Goal: Task Accomplishment & Management: Manage account settings

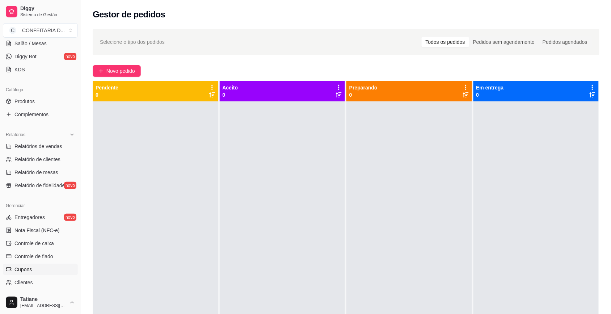
scroll to position [181, 0]
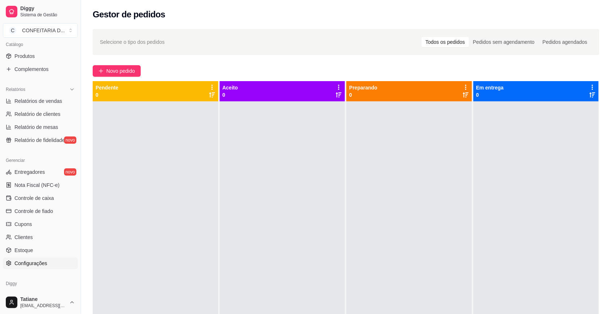
click at [37, 267] on link "Configurações" at bounding box center [40, 263] width 75 height 12
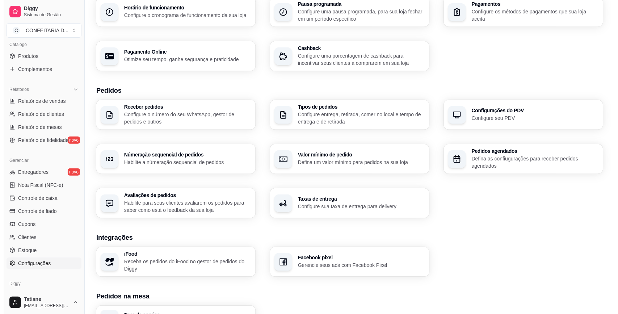
scroll to position [181, 0]
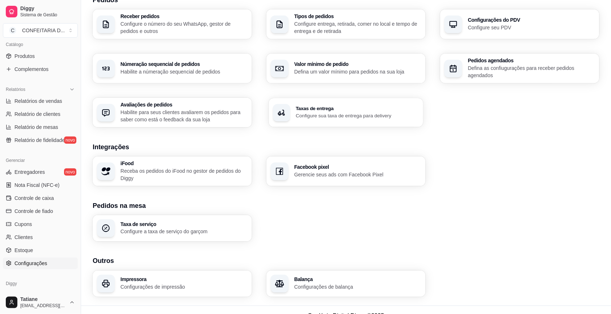
click at [309, 112] on p "Configure sua taxa de entrega para delivery" at bounding box center [357, 115] width 123 height 7
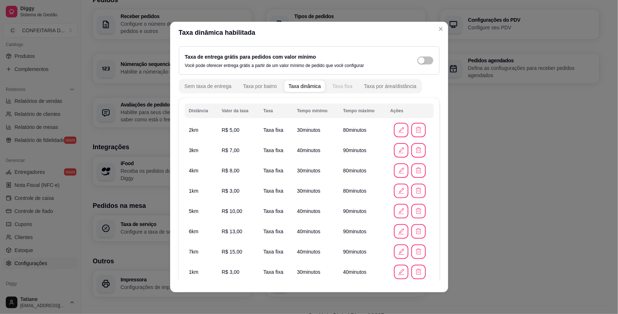
click at [332, 88] on div "Taxa fixa" at bounding box center [342, 86] width 20 height 7
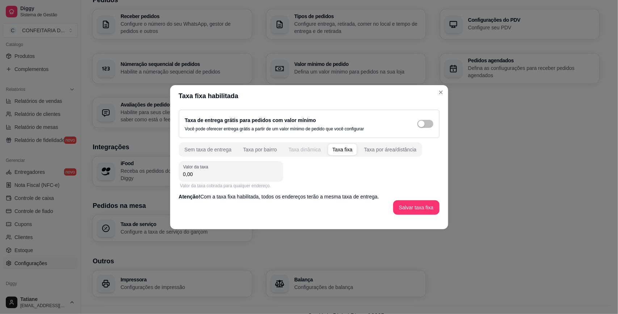
click at [298, 153] on button "Taxa dinâmica" at bounding box center [304, 150] width 41 height 12
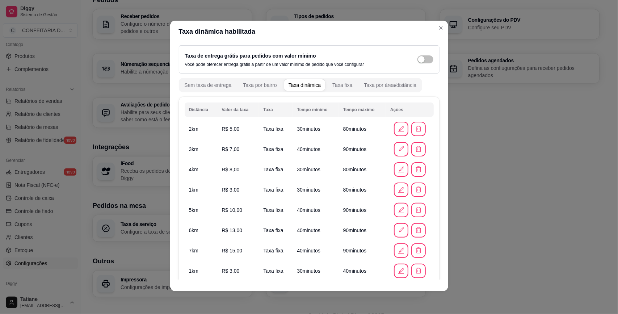
scroll to position [56, 0]
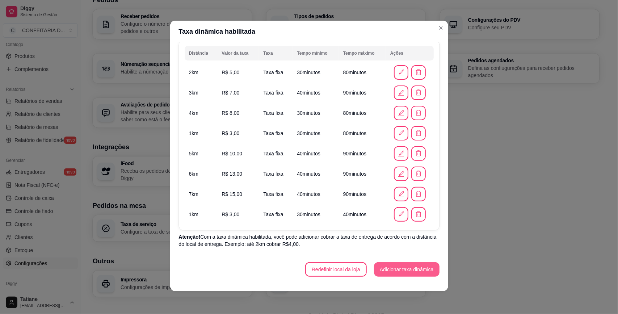
click at [383, 270] on button "Adicionar taxa dinâmica" at bounding box center [407, 269] width 66 height 14
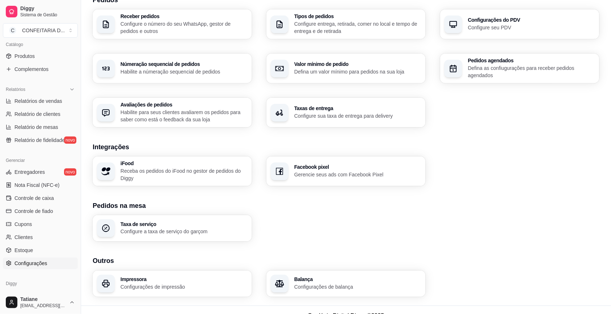
click at [320, 111] on div "Taxas de entrega Configure sua taxa de entrega para delivery" at bounding box center [357, 113] width 127 height 14
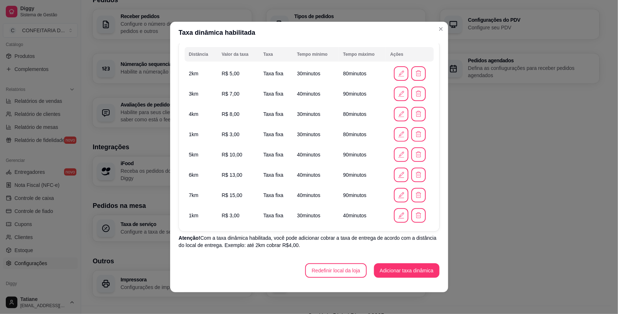
scroll to position [1, 0]
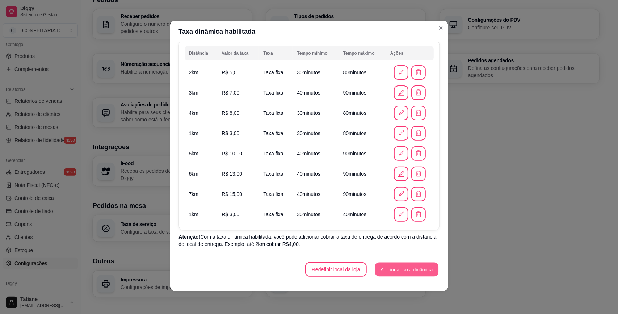
click at [383, 270] on button "Adicionar taxa dinâmica" at bounding box center [406, 269] width 63 height 14
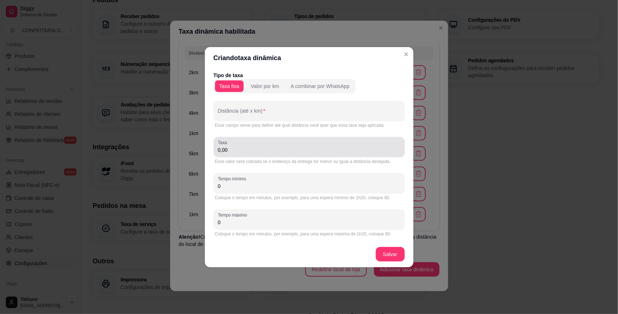
click at [241, 151] on input "0,00" at bounding box center [309, 149] width 182 height 7
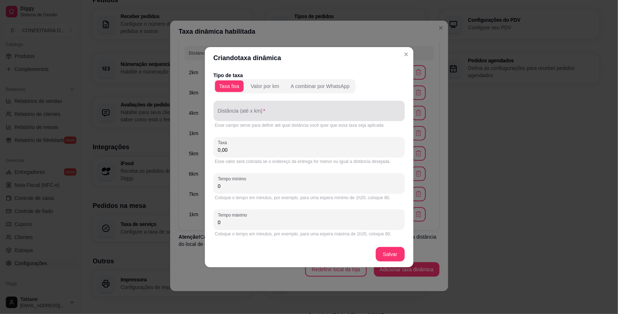
click at [241, 109] on div at bounding box center [309, 111] width 182 height 14
click at [241, 109] on div "Distância (até x km)" at bounding box center [309, 111] width 191 height 20
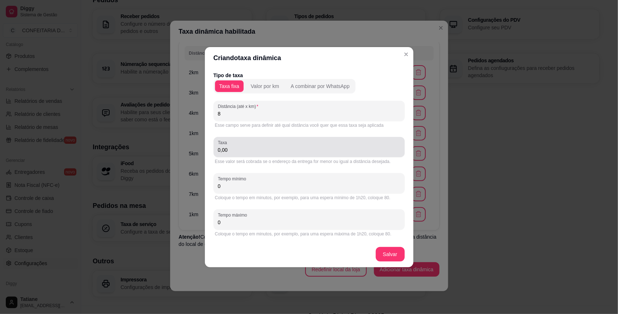
type input "8"
click at [241, 156] on div "Taxa 0,00" at bounding box center [309, 147] width 191 height 20
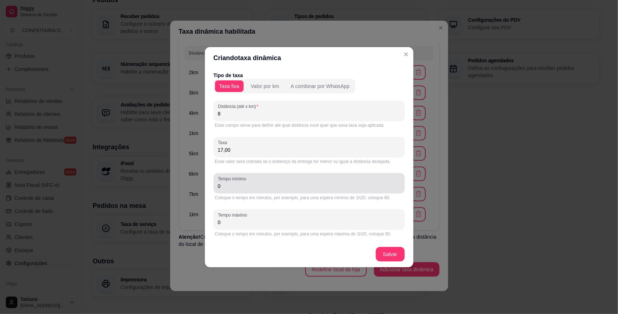
type input "17,00"
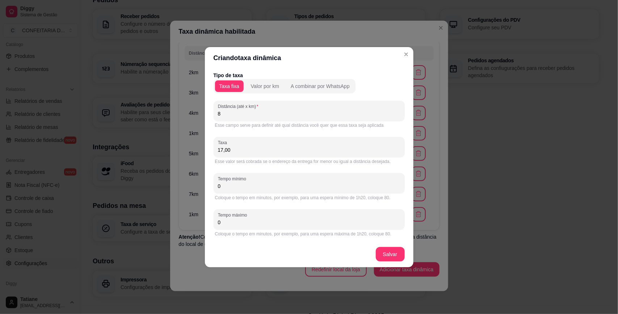
click at [238, 186] on input "0" at bounding box center [309, 185] width 182 height 7
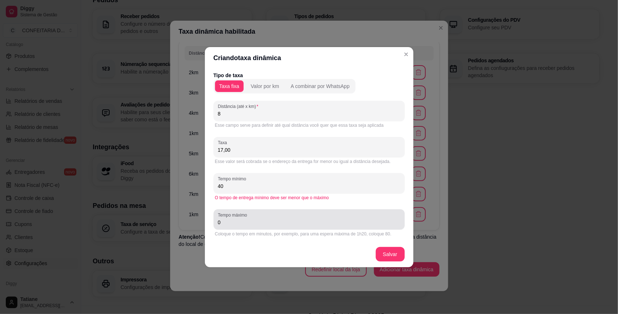
type input "40"
click at [231, 222] on input "0" at bounding box center [309, 222] width 182 height 7
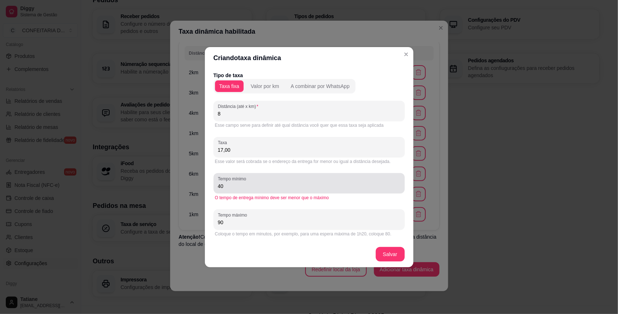
type input "90"
click at [232, 186] on input "40" at bounding box center [309, 185] width 182 height 7
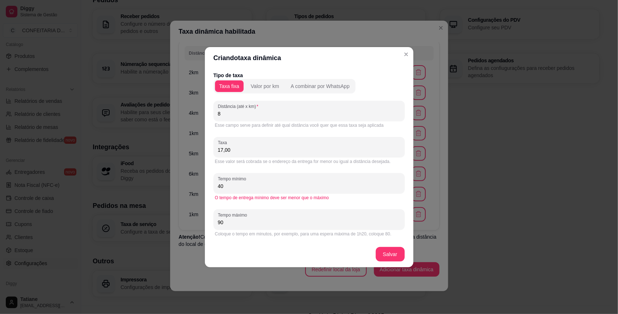
click at [232, 186] on input "40" at bounding box center [309, 185] width 182 height 7
type input "40"
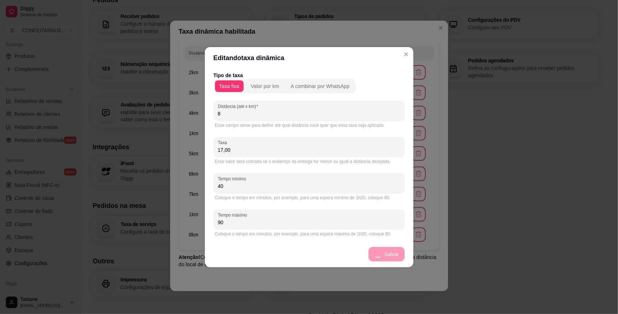
click at [337, 285] on footer at bounding box center [309, 285] width 278 height 12
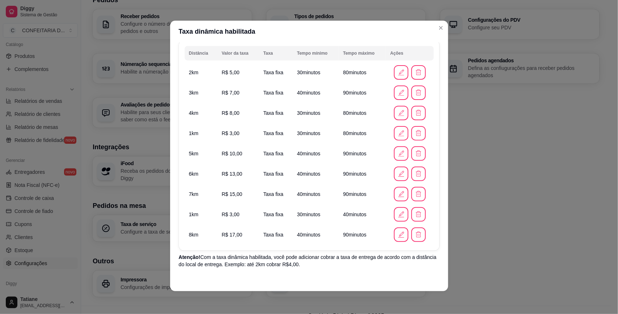
scroll to position [77, 0]
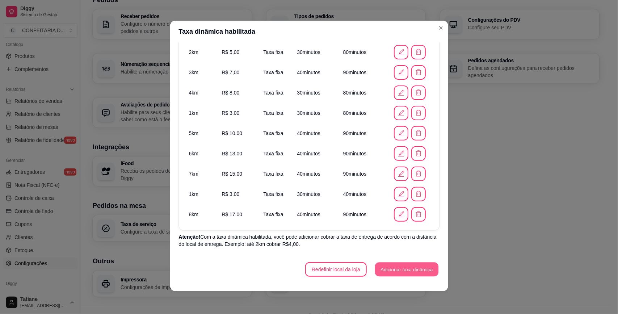
click at [391, 269] on button "Adicionar taxa dinâmica" at bounding box center [406, 269] width 63 height 14
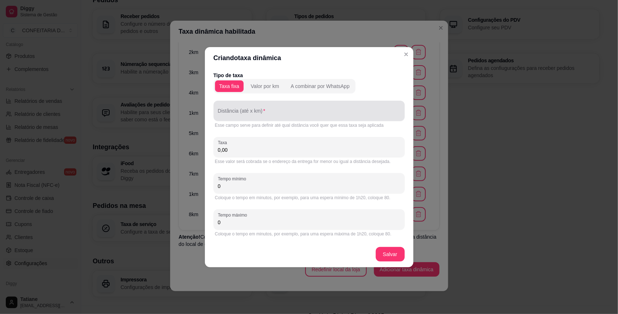
click at [252, 116] on input "Distância (até x km)" at bounding box center [309, 113] width 182 height 7
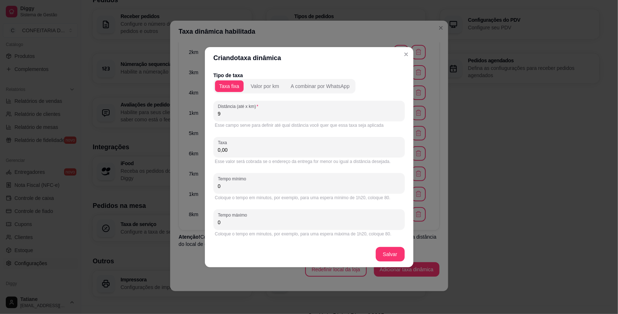
type input "9"
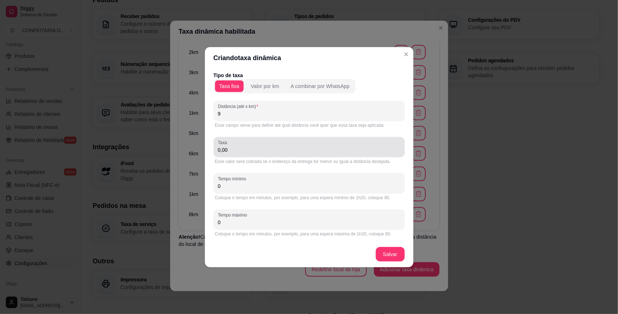
click at [250, 142] on div "0,00" at bounding box center [309, 147] width 182 height 14
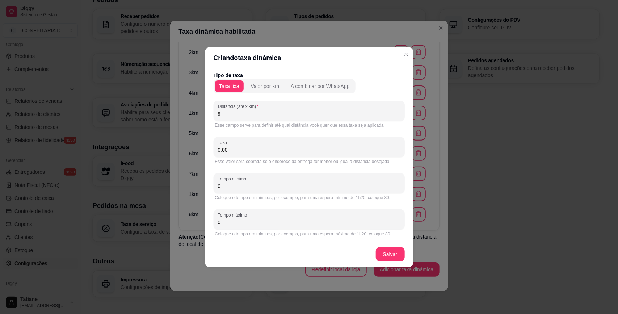
click at [247, 148] on input "0,00" at bounding box center [309, 149] width 182 height 7
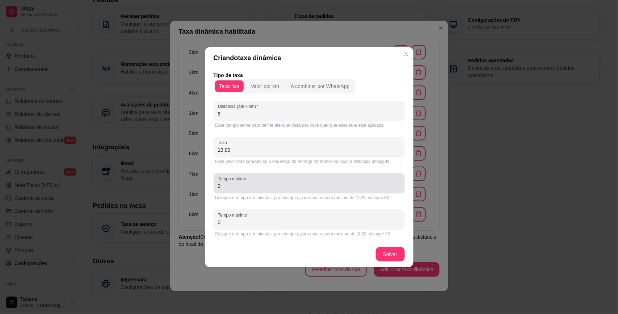
type input "19,00"
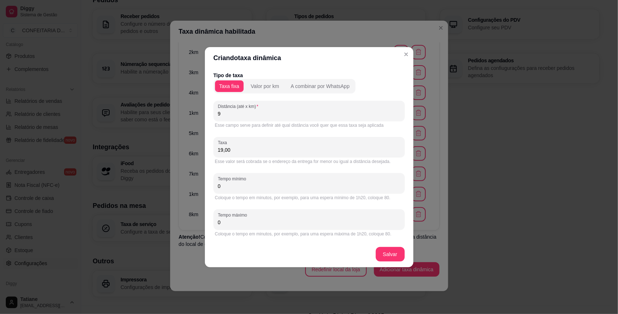
click at [255, 185] on input "0" at bounding box center [309, 185] width 182 height 7
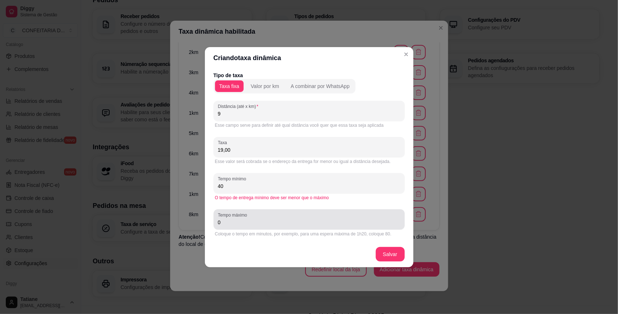
type input "40"
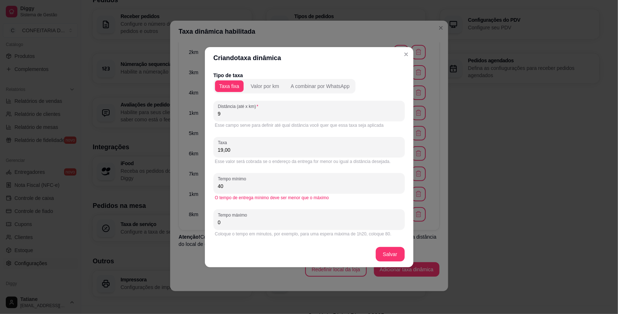
click at [239, 219] on input "0" at bounding box center [309, 222] width 182 height 7
type input "90"
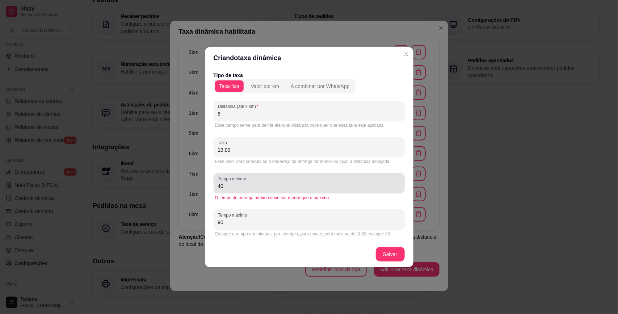
click at [230, 178] on label "Tempo mínimo" at bounding box center [233, 179] width 31 height 6
click at [230, 182] on input "40" at bounding box center [309, 185] width 182 height 7
click at [230, 178] on label "Tempo mínimo" at bounding box center [233, 179] width 31 height 6
click at [230, 182] on input "40" at bounding box center [309, 185] width 182 height 7
click at [230, 187] on input "40" at bounding box center [309, 185] width 182 height 7
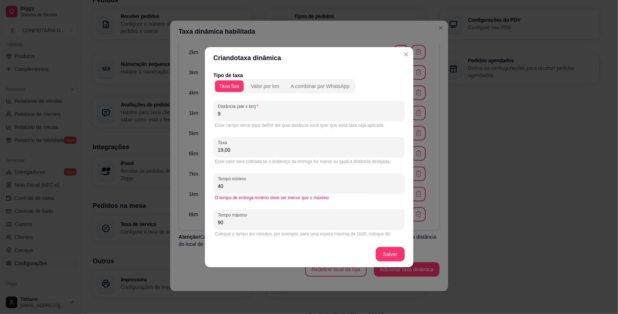
click at [230, 187] on input "40" at bounding box center [309, 185] width 182 height 7
type input "40"
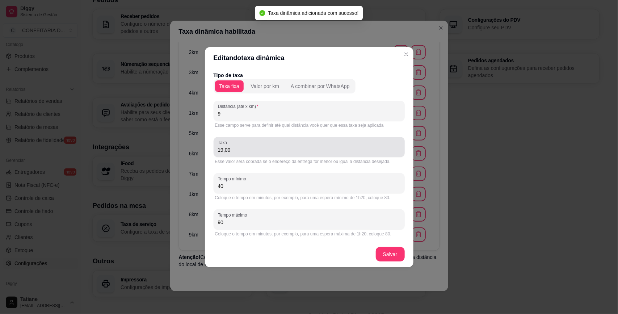
click at [241, 151] on input "19,00" at bounding box center [309, 149] width 182 height 7
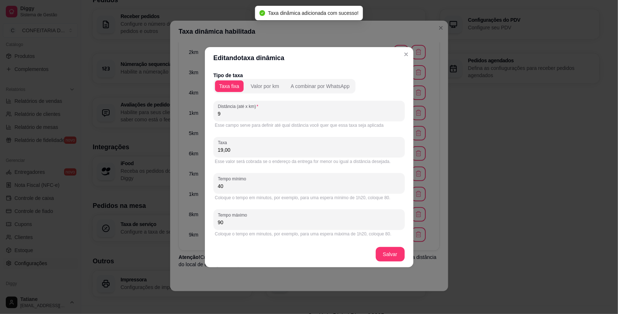
click at [241, 151] on input "19,00" at bounding box center [309, 149] width 182 height 7
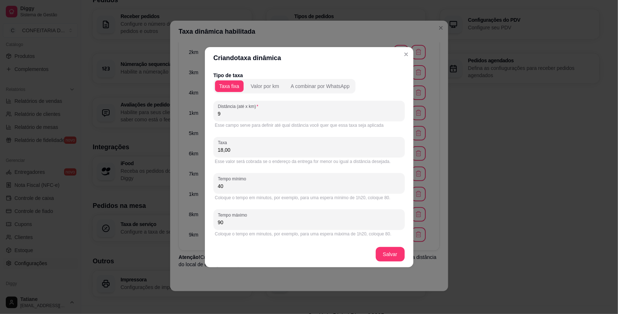
click at [244, 149] on input "18,00" at bounding box center [309, 149] width 182 height 7
type input "19,00"
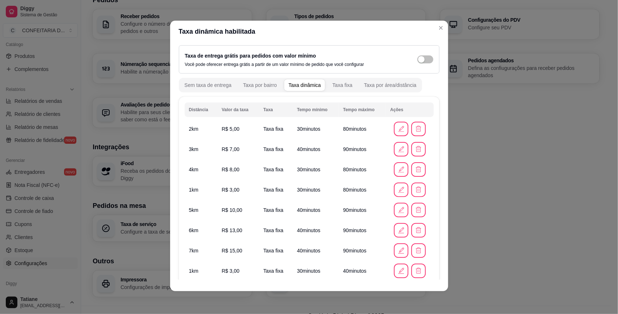
scroll to position [91, 0]
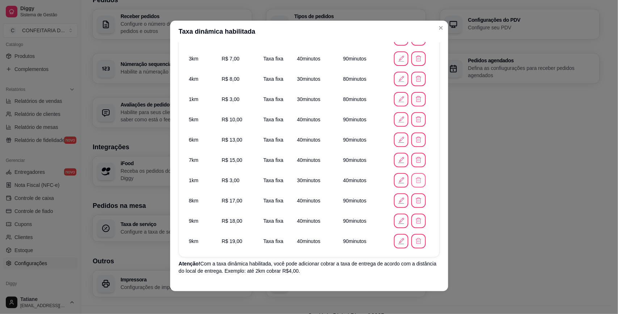
click at [415, 180] on icon "button" at bounding box center [418, 180] width 7 height 7
click at [427, 161] on button "Sim" at bounding box center [427, 162] width 29 height 14
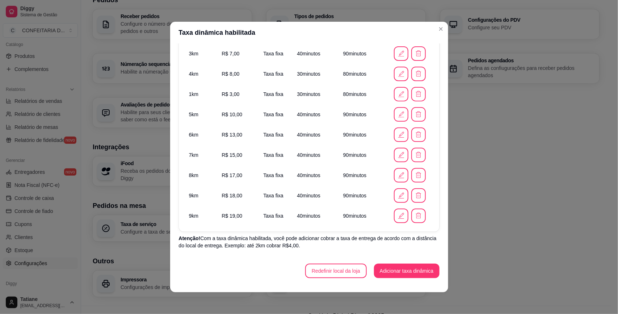
scroll to position [1, 0]
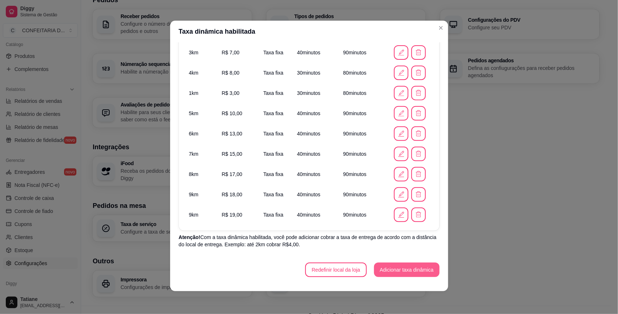
click at [387, 267] on button "Adicionar taxa dinâmica" at bounding box center [407, 269] width 66 height 14
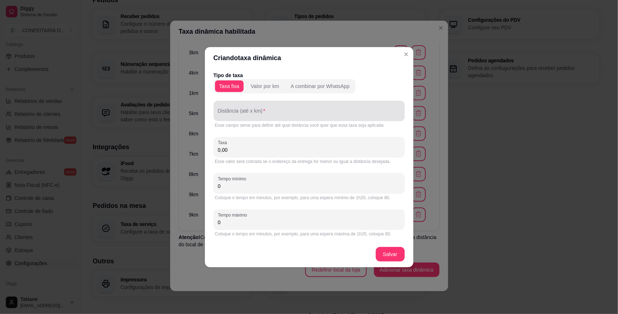
click at [245, 117] on input "Distância (até x km)" at bounding box center [309, 113] width 182 height 7
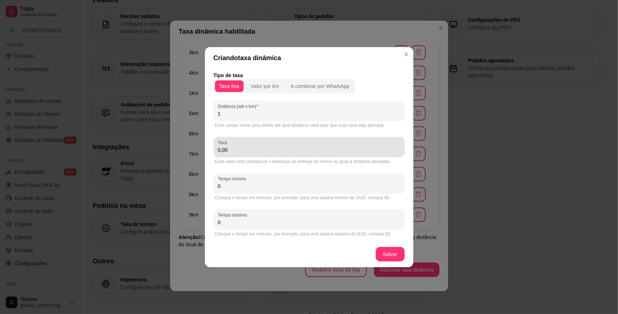
type input "1"
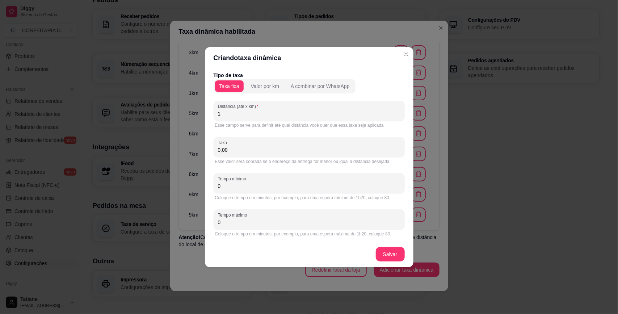
click at [237, 152] on input "0,00" at bounding box center [309, 149] width 182 height 7
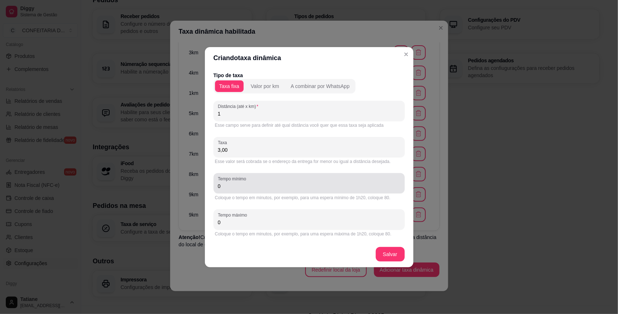
type input "3,00"
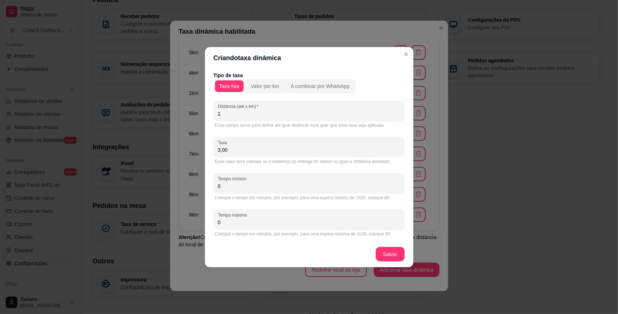
click at [247, 188] on input "0" at bounding box center [309, 185] width 182 height 7
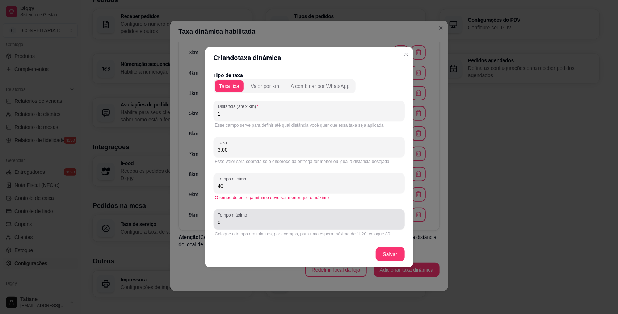
type input "40"
click at [232, 221] on input "0" at bounding box center [309, 222] width 182 height 7
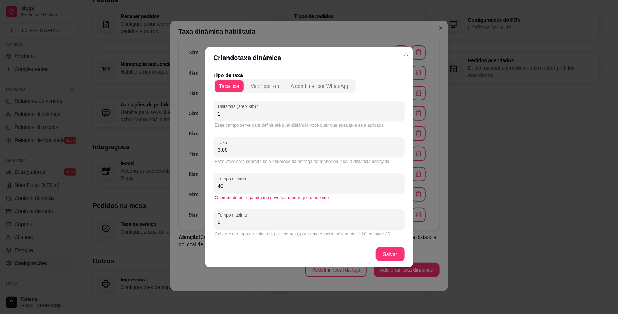
click at [232, 221] on input "0" at bounding box center [309, 222] width 182 height 7
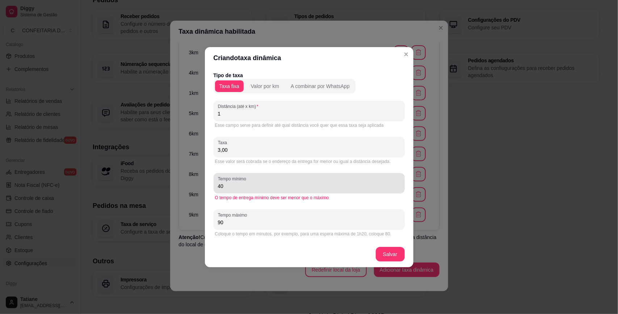
type input "90"
click at [231, 188] on input "40" at bounding box center [309, 185] width 182 height 7
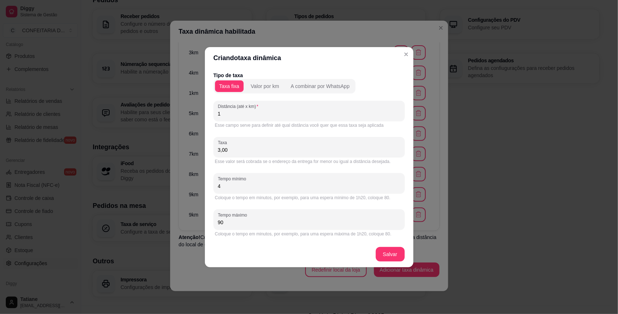
type input "40"
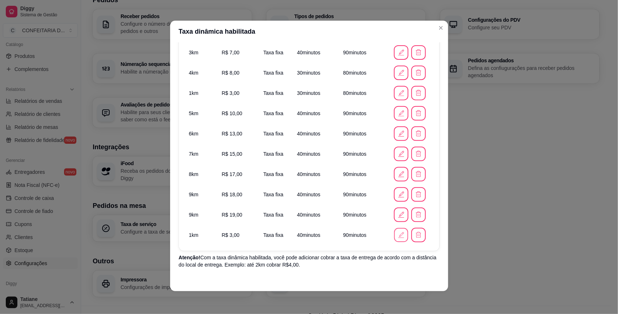
click at [397, 236] on icon "button" at bounding box center [401, 235] width 8 height 8
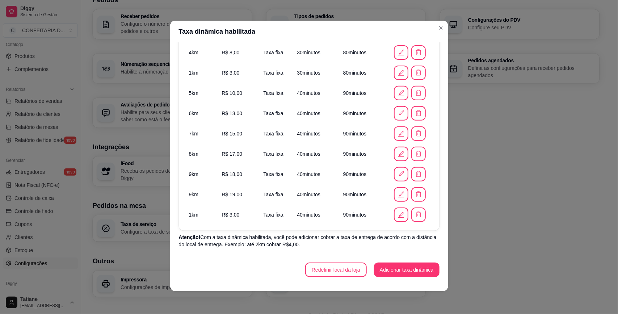
scroll to position [0, 0]
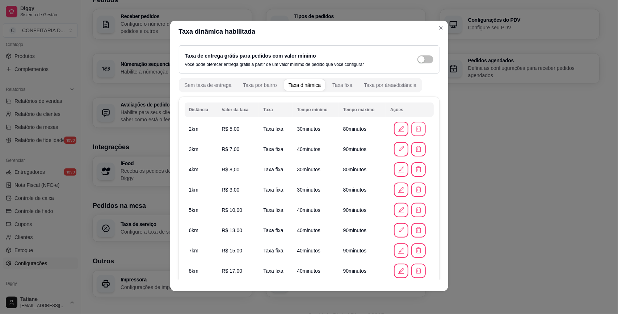
click at [411, 125] on button "button" at bounding box center [418, 129] width 14 height 14
click at [420, 112] on button "Sim" at bounding box center [428, 111] width 28 height 14
click at [415, 128] on icon "button" at bounding box center [418, 128] width 7 height 7
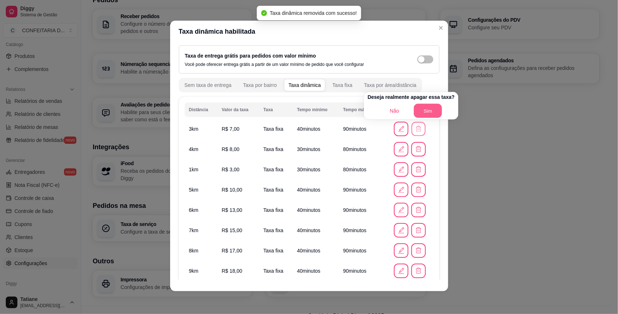
click at [418, 107] on button "Sim" at bounding box center [428, 111] width 28 height 14
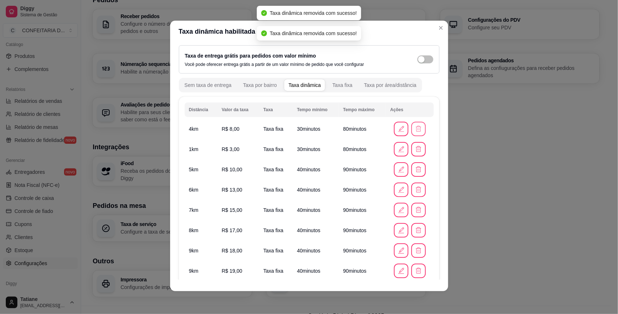
click at [415, 127] on icon "button" at bounding box center [418, 128] width 7 height 7
click at [413, 114] on button "Sim" at bounding box center [427, 111] width 29 height 14
click at [415, 128] on icon "button" at bounding box center [418, 128] width 7 height 7
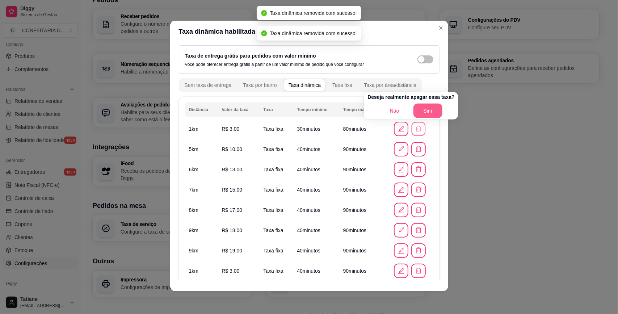
click at [418, 109] on button "Sim" at bounding box center [427, 111] width 29 height 14
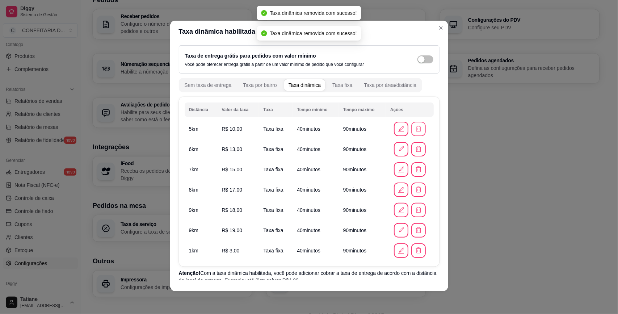
click at [415, 129] on icon "button" at bounding box center [418, 128] width 7 height 7
click at [420, 108] on button "Sim" at bounding box center [424, 113] width 23 height 12
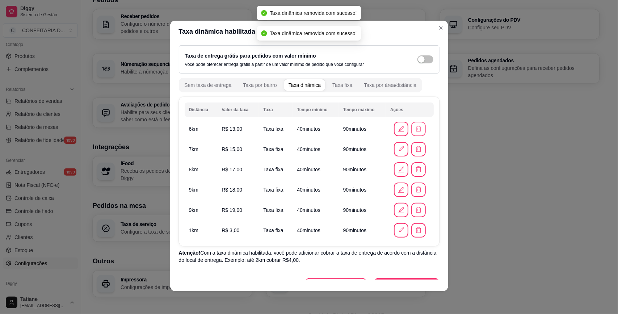
click at [415, 131] on icon "button" at bounding box center [418, 128] width 7 height 7
click at [422, 110] on button "Sim" at bounding box center [427, 111] width 29 height 14
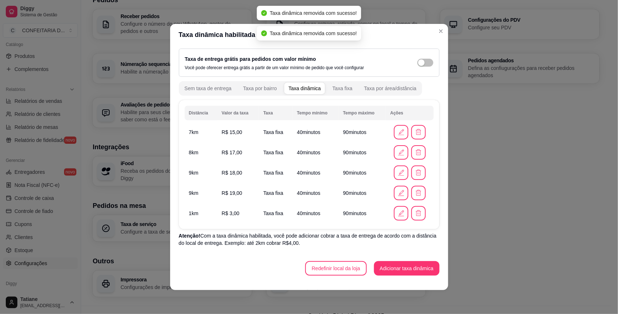
click at [409, 130] on div at bounding box center [409, 132] width 39 height 14
click at [421, 131] on button "button" at bounding box center [418, 132] width 14 height 14
click at [428, 114] on button "Sim" at bounding box center [437, 114] width 29 height 14
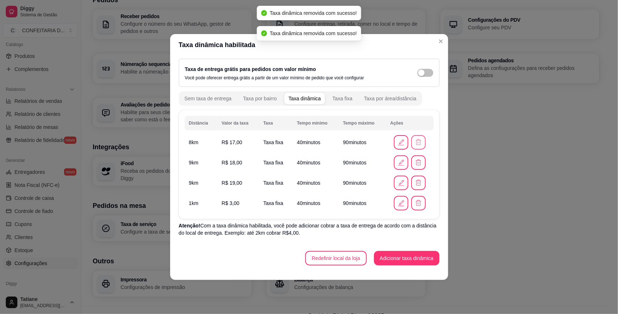
click at [420, 151] on td at bounding box center [409, 142] width 47 height 20
click at [418, 145] on icon "button" at bounding box center [418, 141] width 5 height 5
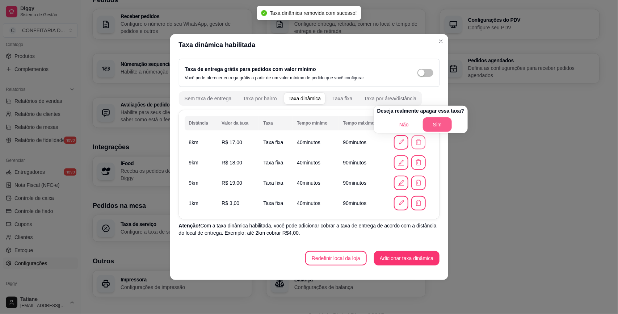
click at [431, 124] on button "Sim" at bounding box center [437, 124] width 29 height 14
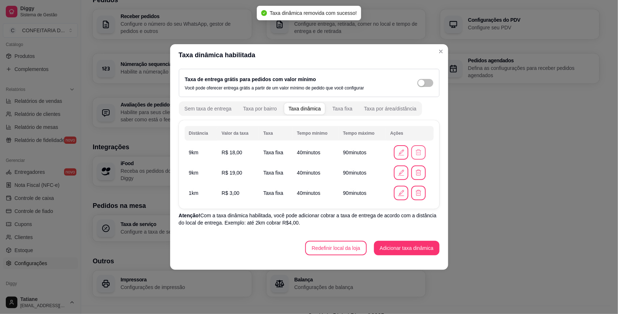
click at [417, 151] on icon "button" at bounding box center [418, 152] width 7 height 7
click at [435, 136] on button "Sim" at bounding box center [437, 135] width 28 height 14
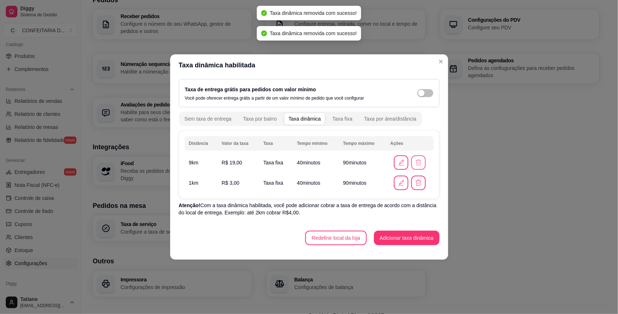
click at [417, 162] on icon "button" at bounding box center [418, 162] width 7 height 7
click at [426, 147] on button "Sim" at bounding box center [437, 145] width 29 height 14
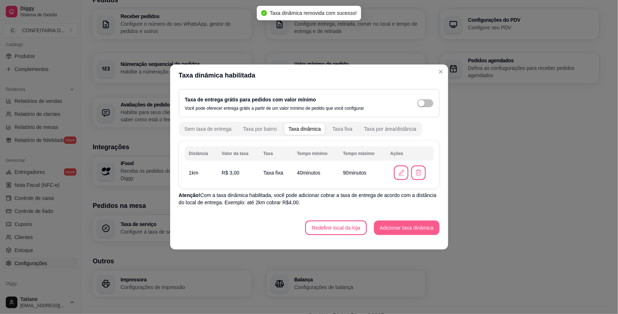
click at [402, 230] on button "Adicionar taxa dinâmica" at bounding box center [407, 227] width 66 height 14
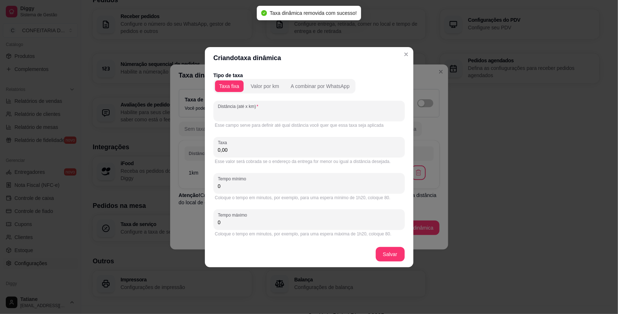
click at [238, 115] on input "Distância (até x km)" at bounding box center [309, 113] width 182 height 7
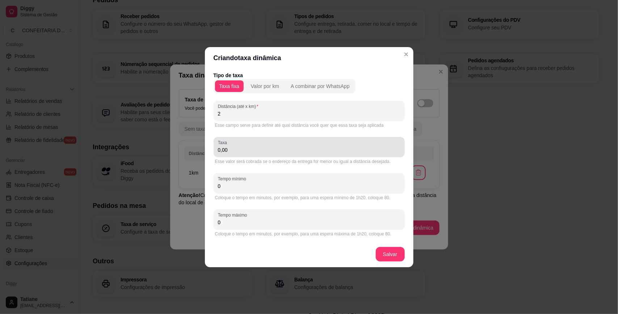
type input "2"
click at [230, 150] on input "0,00" at bounding box center [309, 149] width 182 height 7
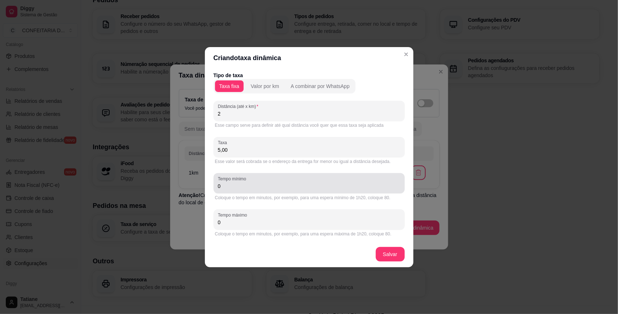
type input "5,00"
click at [237, 187] on input "0" at bounding box center [309, 185] width 182 height 7
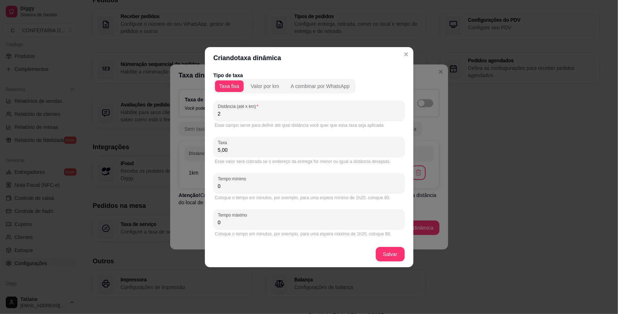
click at [237, 187] on input "0" at bounding box center [309, 185] width 182 height 7
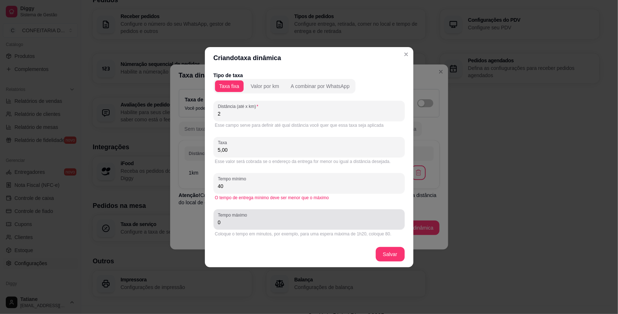
type input "40"
click at [235, 217] on label "Tempo máximo" at bounding box center [233, 215] width 31 height 6
click at [235, 219] on input "0" at bounding box center [309, 222] width 182 height 7
click at [235, 217] on label "Tempo máximo" at bounding box center [233, 215] width 31 height 6
click at [235, 219] on input "0" at bounding box center [309, 222] width 182 height 7
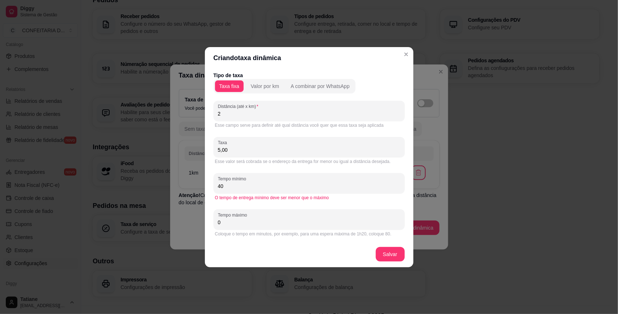
click at [235, 220] on input "0" at bounding box center [309, 222] width 182 height 7
click at [236, 223] on input "090" at bounding box center [309, 222] width 182 height 7
type input "90"
click at [234, 190] on div "Tempo mínimo 40" at bounding box center [309, 183] width 191 height 20
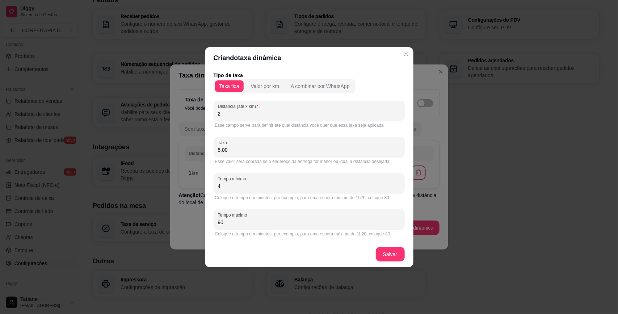
type input "40"
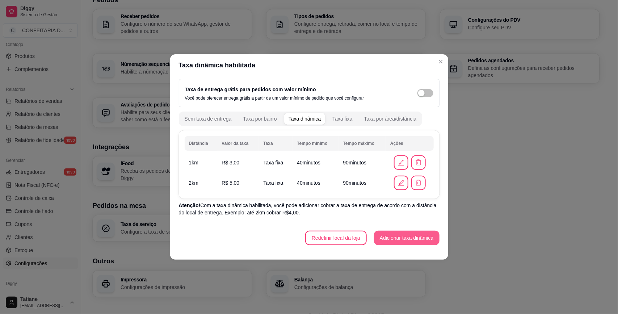
click at [401, 236] on button "Adicionar taxa dinâmica" at bounding box center [407, 238] width 66 height 14
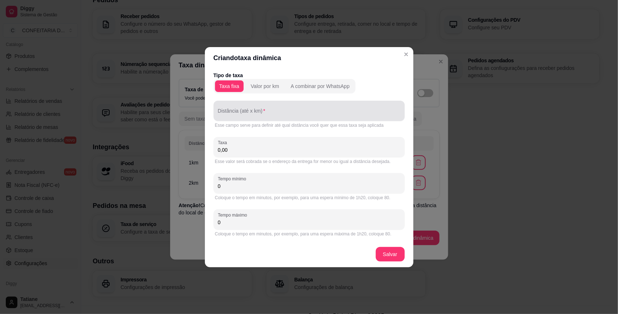
click at [238, 112] on input "Distância (até x km)" at bounding box center [309, 113] width 182 height 7
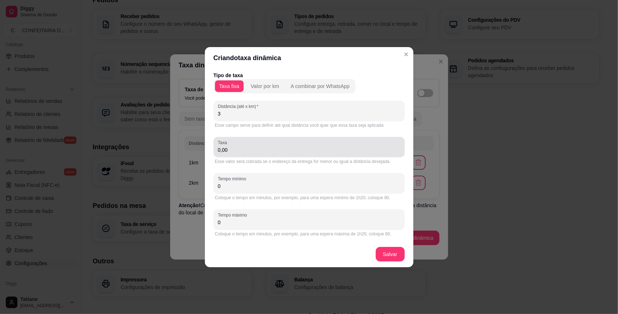
type input "3"
click at [240, 152] on input "0,00" at bounding box center [309, 149] width 182 height 7
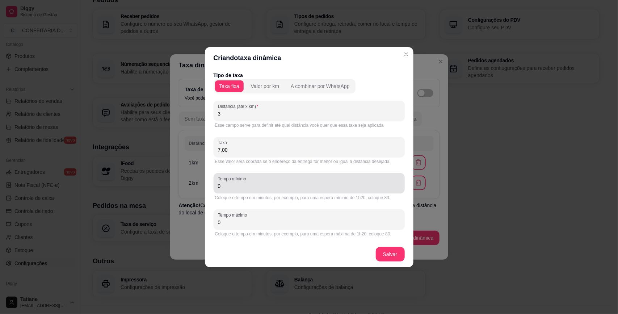
type input "7,00"
click at [242, 180] on label "Tempo mínimo" at bounding box center [233, 179] width 31 height 6
click at [242, 182] on input "0" at bounding box center [309, 185] width 182 height 7
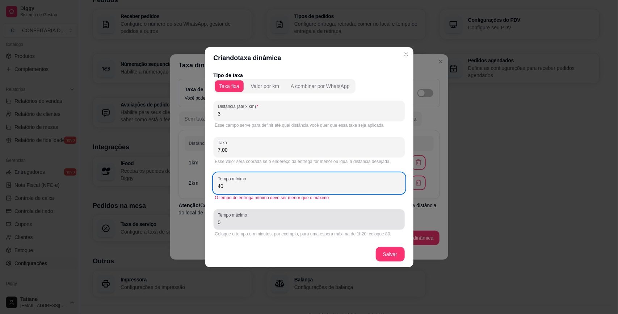
type input "40"
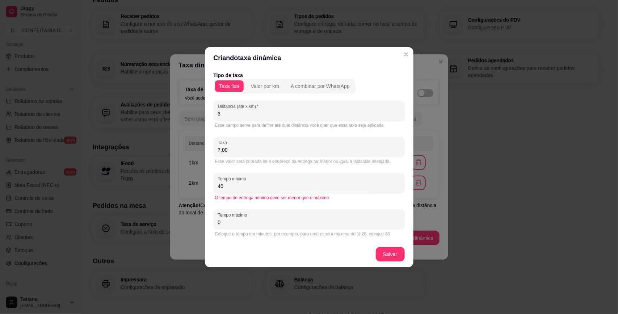
click at [238, 219] on input "0" at bounding box center [309, 222] width 182 height 7
type input "90"
click at [235, 183] on input "40" at bounding box center [309, 185] width 182 height 7
type input "40"
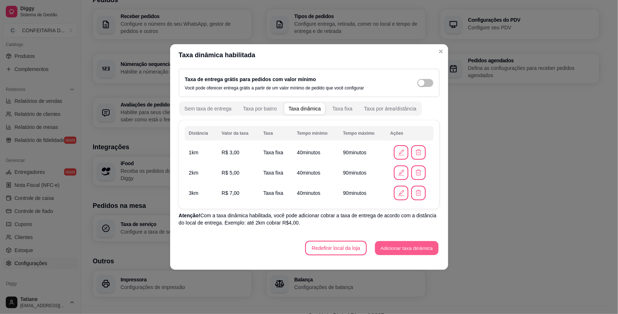
click at [403, 245] on button "Adicionar taxa dinâmica" at bounding box center [406, 248] width 63 height 14
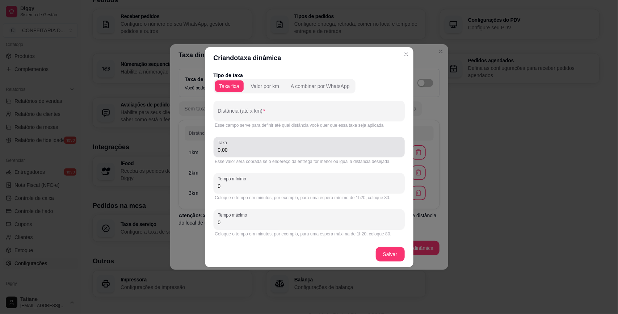
click at [251, 142] on div "0,00" at bounding box center [309, 147] width 182 height 14
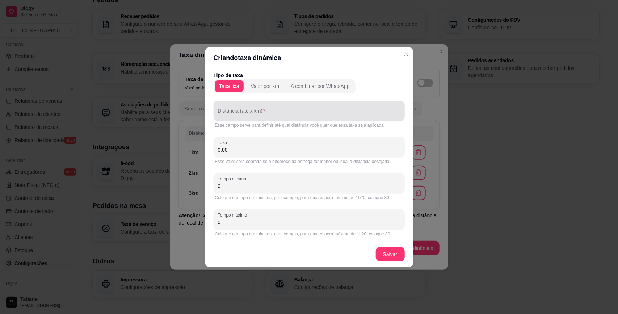
click at [241, 119] on div "Distância (até x km)" at bounding box center [309, 111] width 191 height 20
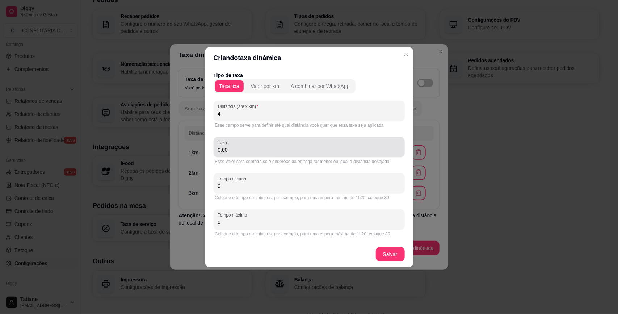
type input "4"
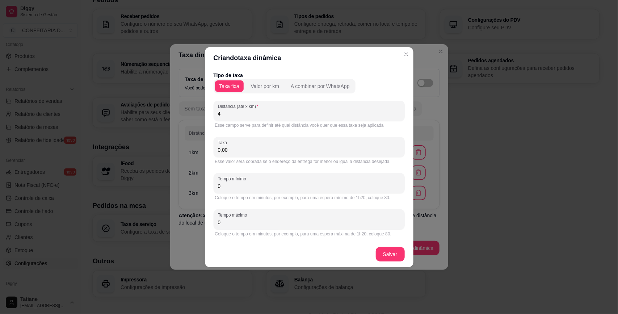
click at [241, 160] on div "Esse valor será cobrada se o endereço da entrega for menor ou igual a distância…" at bounding box center [309, 162] width 188 height 6
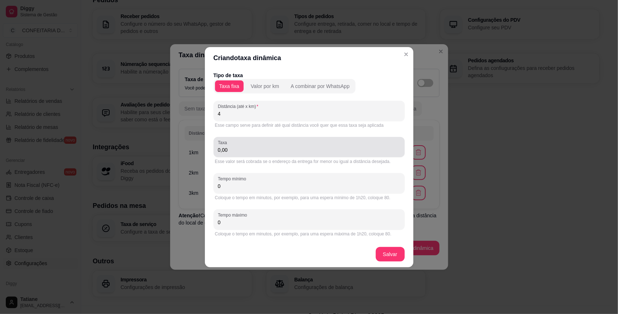
click at [240, 155] on div "Taxa 0,00" at bounding box center [309, 147] width 191 height 20
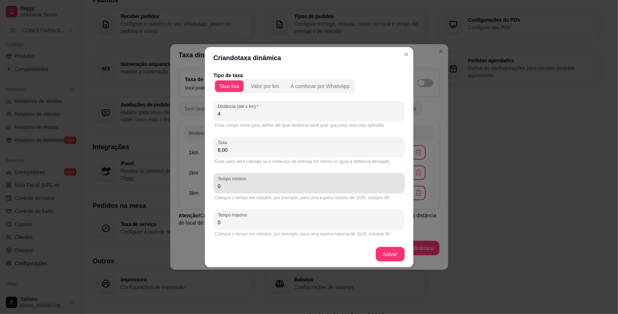
type input "8,00"
click at [249, 186] on input "0" at bounding box center [309, 185] width 182 height 7
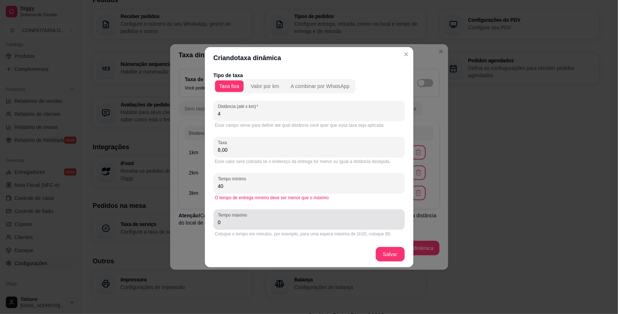
type input "40"
click at [245, 220] on input "0" at bounding box center [309, 222] width 182 height 7
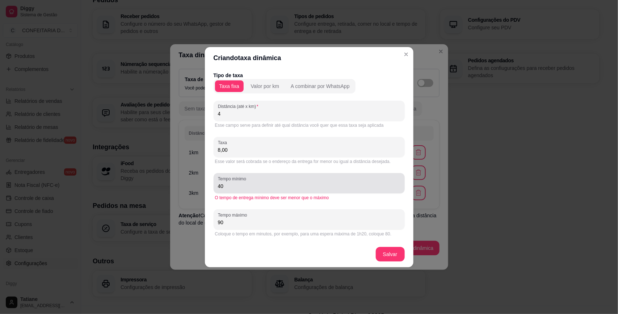
type input "90"
click at [231, 174] on div "Tempo mínimo 40" at bounding box center [309, 183] width 191 height 20
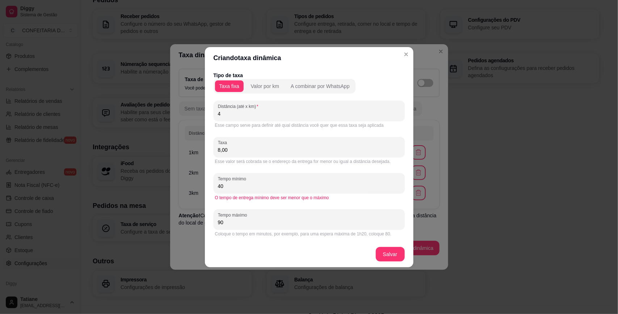
click at [230, 184] on input "40" at bounding box center [309, 185] width 182 height 7
type input "40"
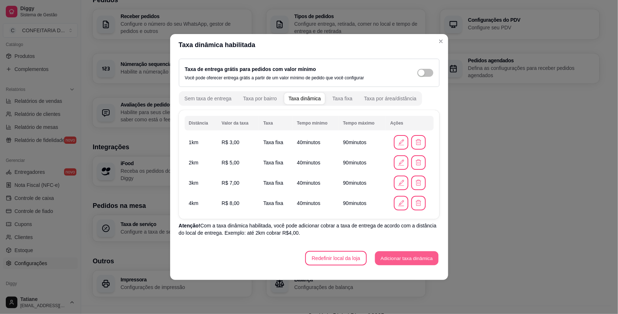
click at [392, 258] on button "Adicionar taxa dinâmica" at bounding box center [406, 258] width 63 height 14
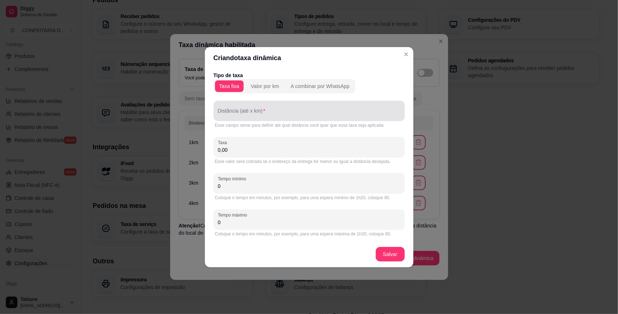
click at [243, 114] on input "Distância (até x km)" at bounding box center [309, 113] width 182 height 7
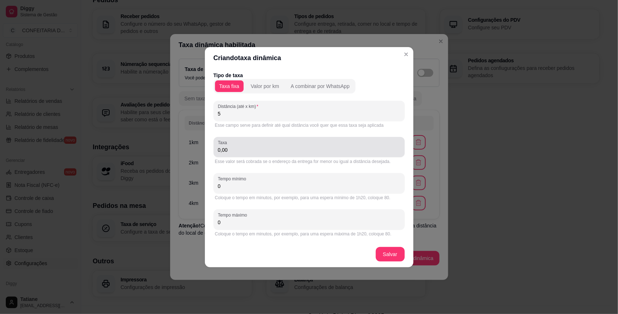
type input "5"
click at [248, 152] on input "0,00" at bounding box center [309, 149] width 182 height 7
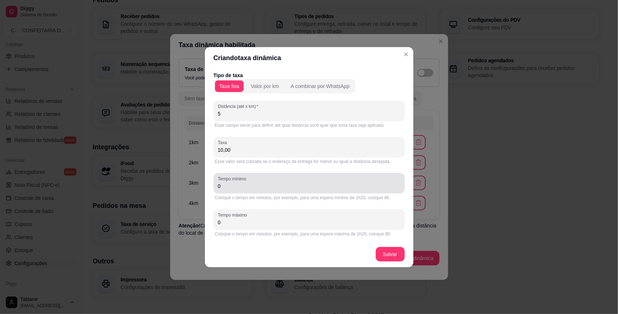
type input "10,00"
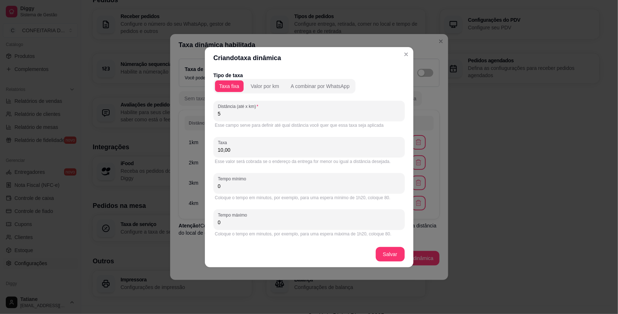
click at [250, 186] on input "0" at bounding box center [309, 185] width 182 height 7
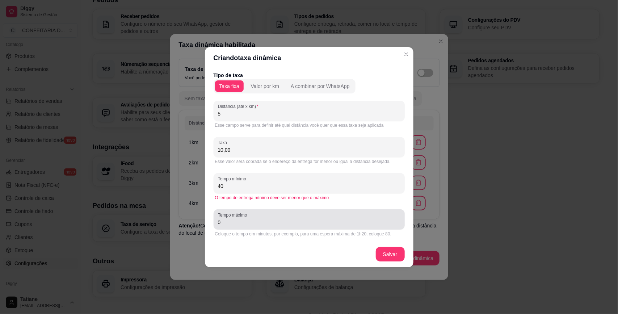
type input "40"
click at [240, 225] on input "0" at bounding box center [309, 222] width 182 height 7
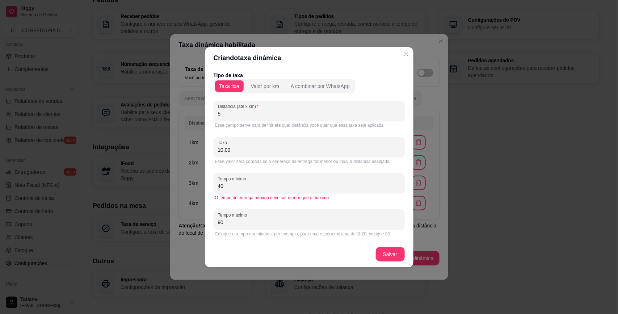
type input "90"
click at [328, 193] on div "O tempo de entrega mínimo deve ser menor que o máximo" at bounding box center [309, 197] width 191 height 9
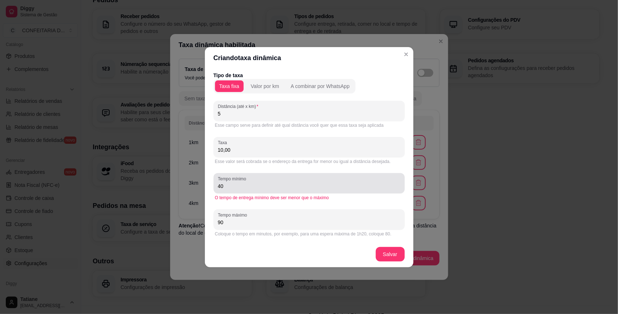
click at [324, 188] on input "40" at bounding box center [309, 185] width 182 height 7
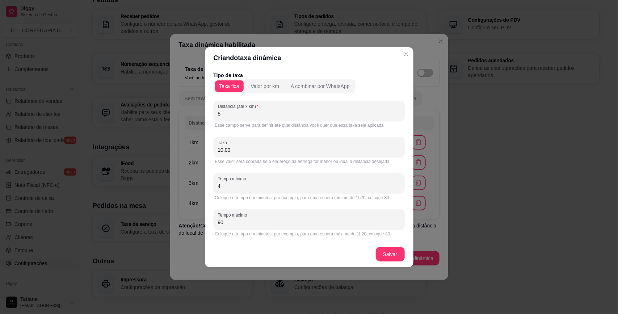
type input "40"
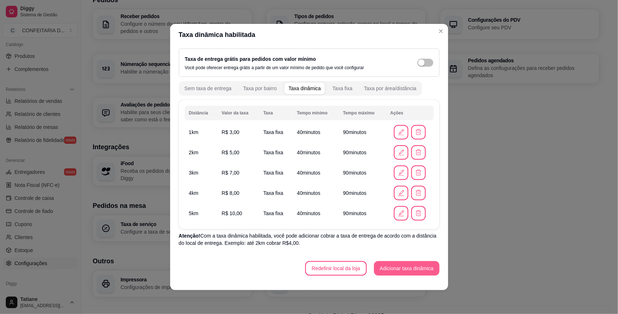
click at [416, 265] on button "Adicionar taxa dinâmica" at bounding box center [407, 268] width 66 height 14
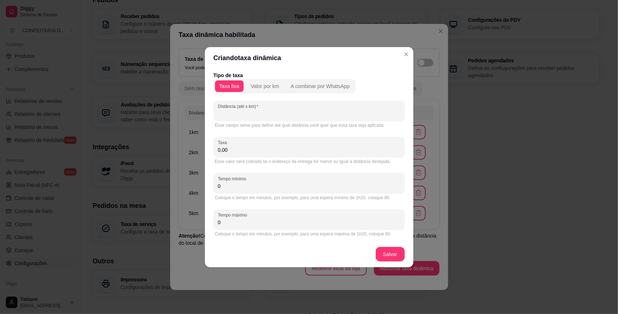
click at [238, 113] on input "Distância (até x km)" at bounding box center [309, 113] width 182 height 7
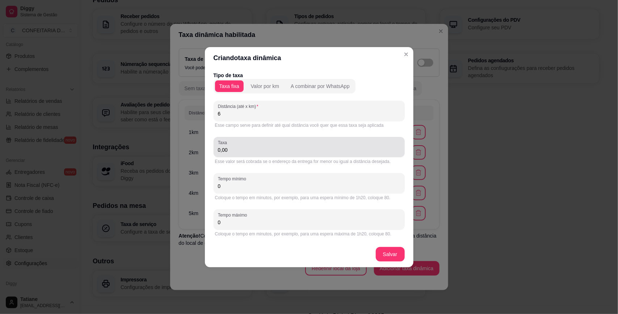
type input "6"
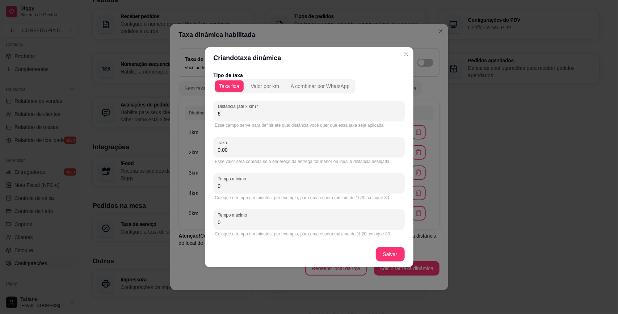
click at [238, 149] on input "0,00" at bounding box center [309, 149] width 182 height 7
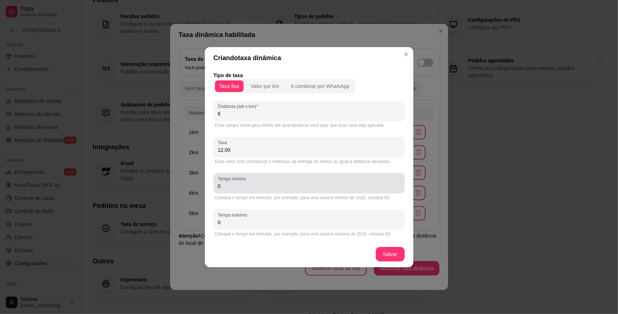
type input "12,00"
click at [247, 190] on div "0" at bounding box center [309, 183] width 182 height 14
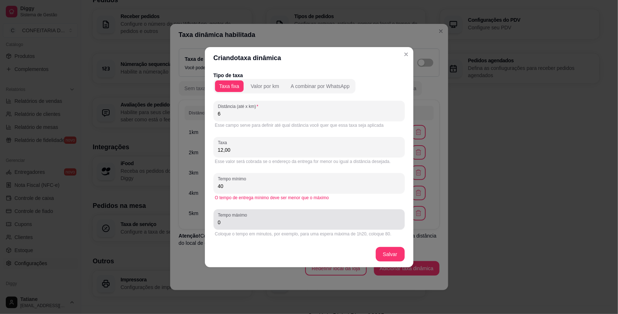
type input "40"
click at [238, 215] on label "Tempo máximo" at bounding box center [233, 215] width 31 height 6
click at [238, 219] on input "0" at bounding box center [309, 222] width 182 height 7
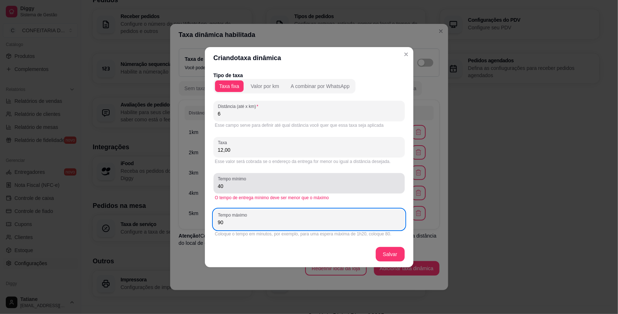
type input "90"
click at [227, 181] on label "Tempo mínimo" at bounding box center [233, 179] width 31 height 6
click at [227, 182] on input "40" at bounding box center [309, 185] width 182 height 7
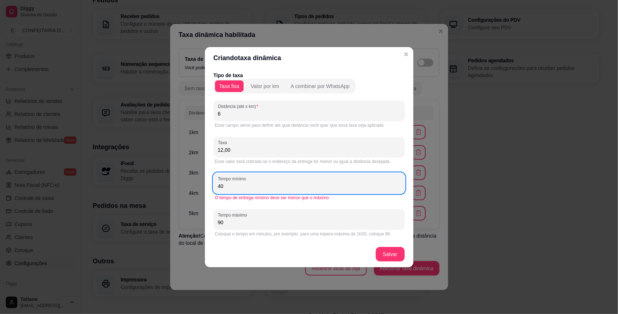
type input "4"
type input "40"
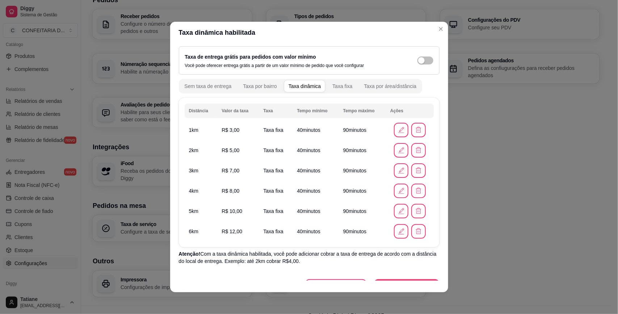
scroll to position [16, 0]
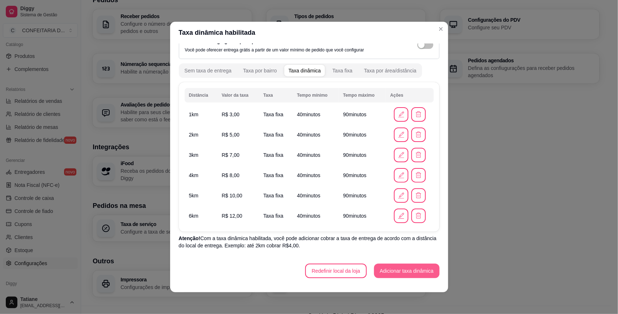
click at [387, 273] on button "Adicionar taxa dinâmica" at bounding box center [407, 271] width 66 height 14
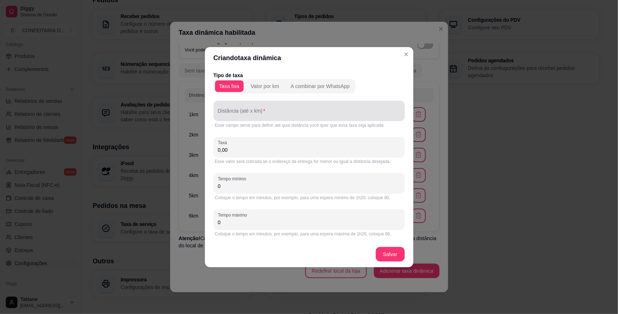
click at [243, 118] on div at bounding box center [309, 111] width 182 height 14
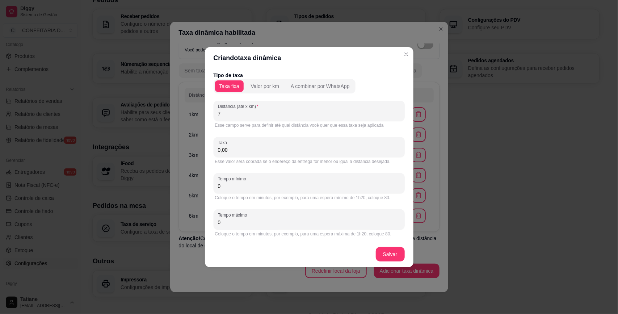
type input "7"
click at [240, 151] on input "0,00" at bounding box center [309, 149] width 182 height 7
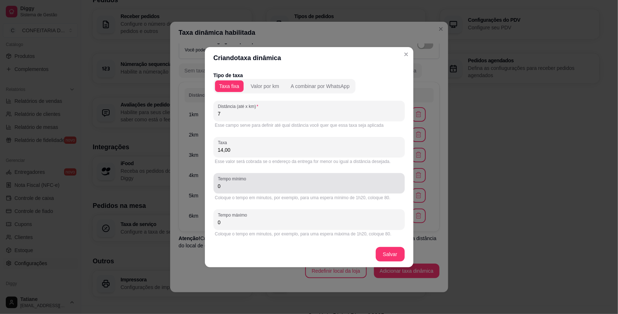
type input "14,00"
click at [231, 185] on input "0" at bounding box center [309, 185] width 182 height 7
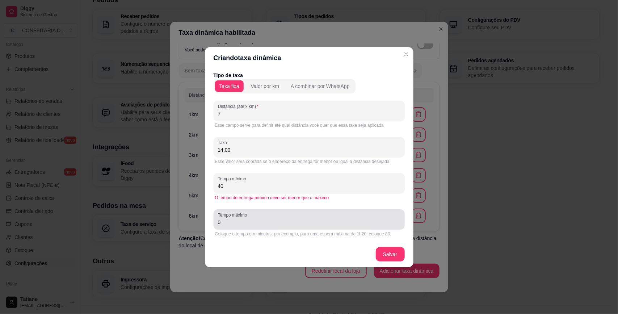
type input "40"
click at [233, 227] on div "Tempo máximo 0" at bounding box center [309, 219] width 191 height 20
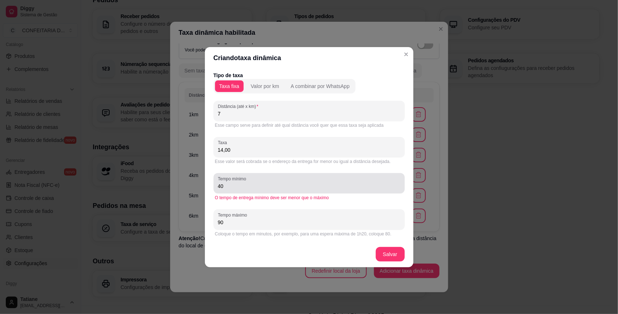
type input "90"
click at [227, 186] on input "40" at bounding box center [309, 185] width 182 height 7
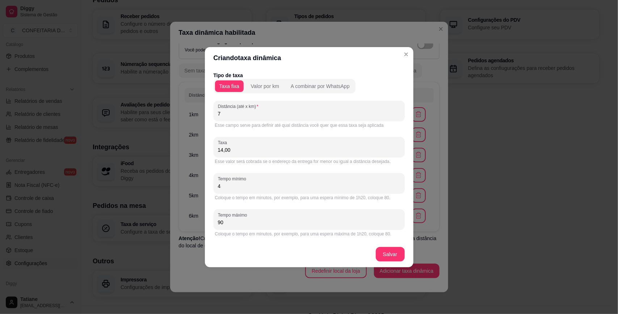
type input "40"
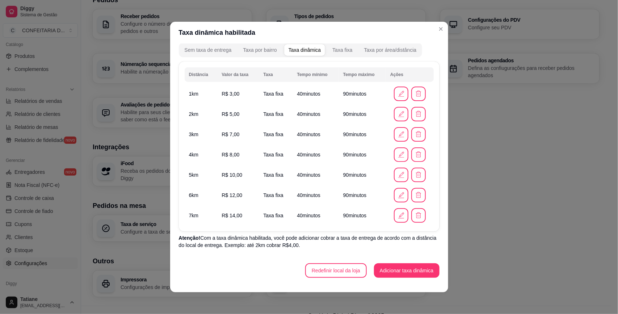
scroll to position [1, 0]
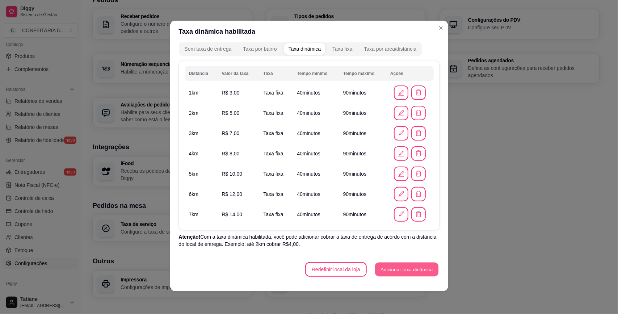
click at [401, 268] on button "Adicionar taxa dinâmica" at bounding box center [406, 269] width 63 height 14
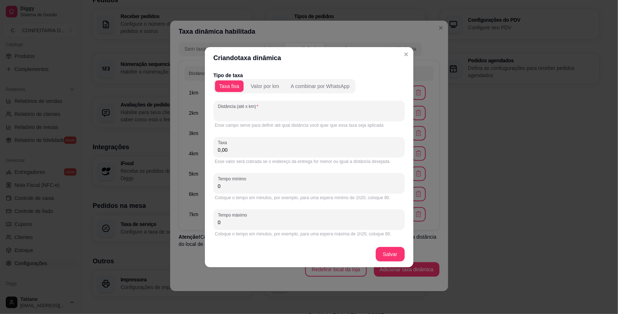
click at [253, 115] on input "Distância (até x km)" at bounding box center [309, 113] width 182 height 7
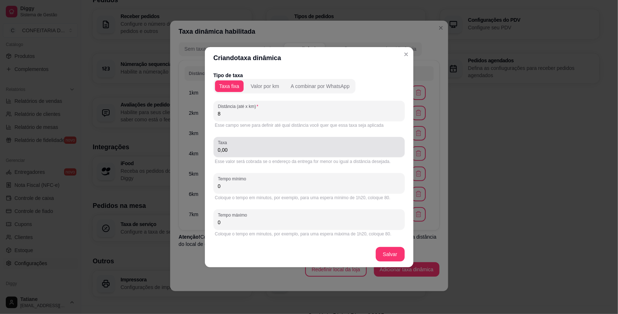
type input "8"
click at [236, 149] on input "0,00" at bounding box center [309, 149] width 182 height 7
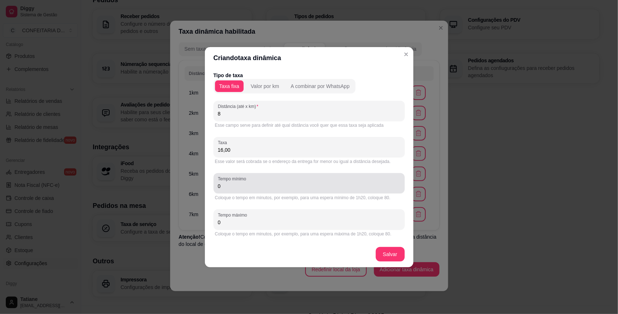
type input "16,00"
click at [236, 185] on input "0" at bounding box center [309, 185] width 182 height 7
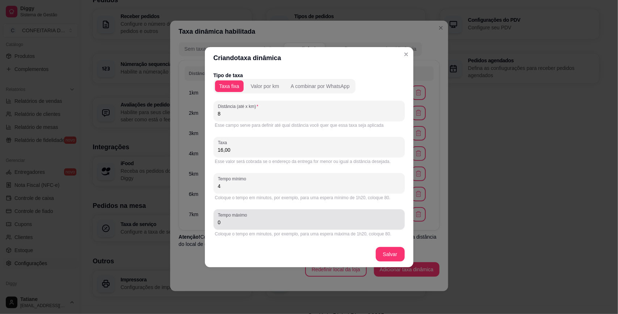
type input "4"
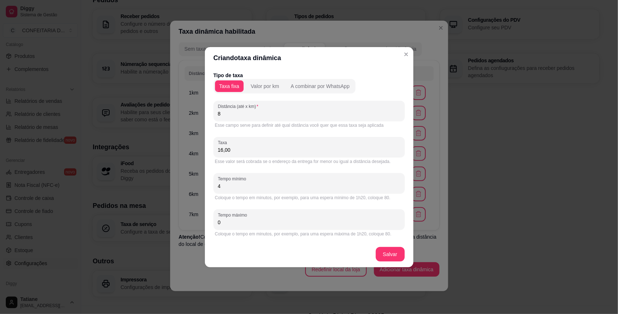
click at [233, 221] on input "0" at bounding box center [309, 222] width 182 height 7
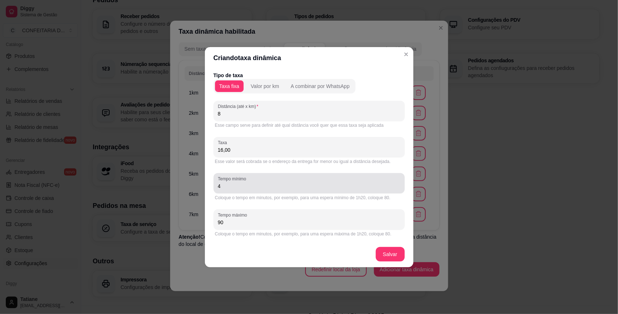
type input "90"
click at [236, 188] on input "4" at bounding box center [309, 185] width 182 height 7
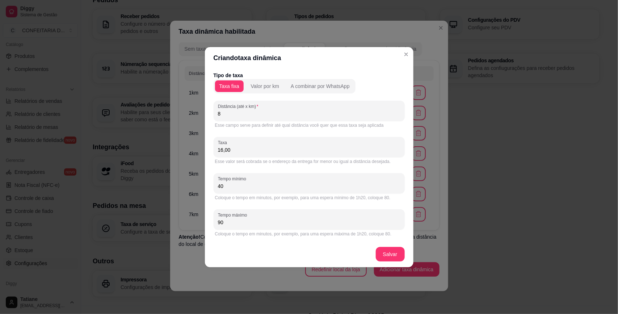
type input "40"
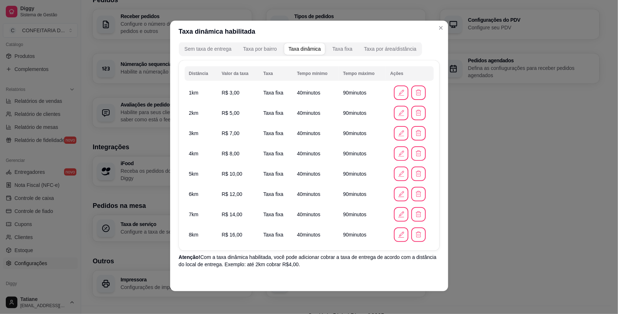
scroll to position [56, 0]
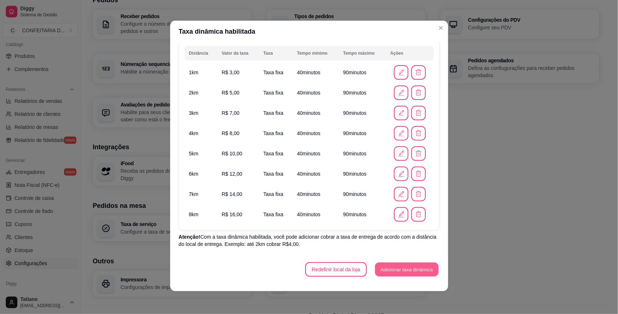
click at [395, 270] on button "Adicionar taxa dinâmica" at bounding box center [406, 269] width 63 height 14
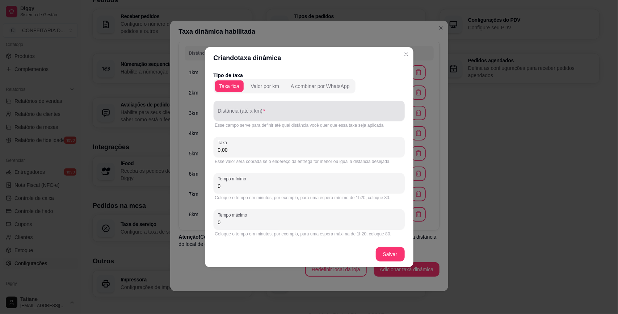
click at [244, 110] on input "Distância (até x km)" at bounding box center [309, 113] width 182 height 7
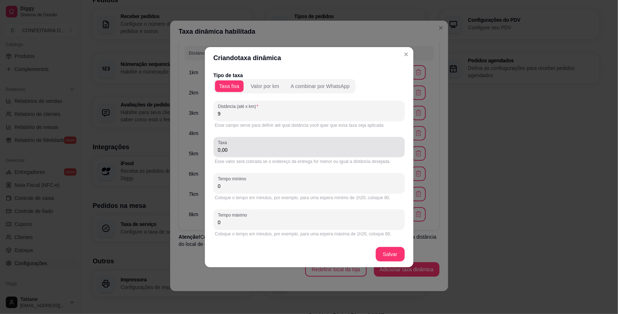
type input "9"
click at [249, 144] on div "0,00" at bounding box center [309, 147] width 182 height 14
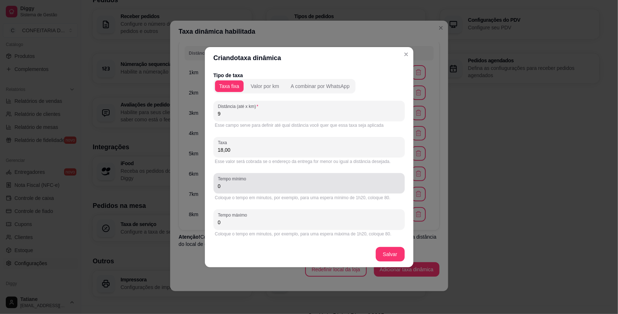
type input "18,00"
click at [238, 186] on input "0" at bounding box center [309, 185] width 182 height 7
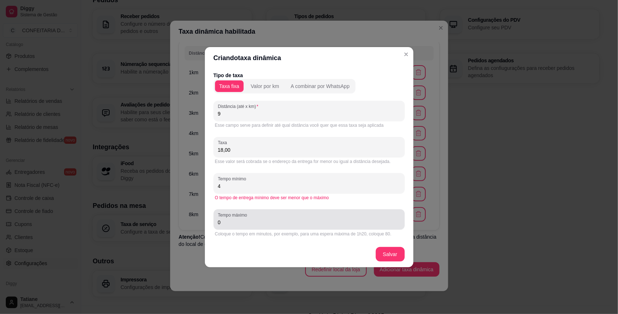
type input "4"
click at [241, 219] on input "0" at bounding box center [309, 222] width 182 height 7
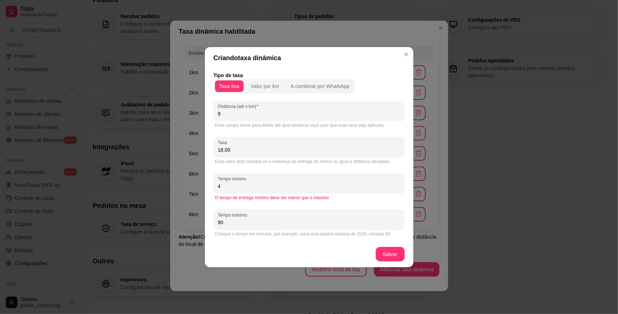
type input "90"
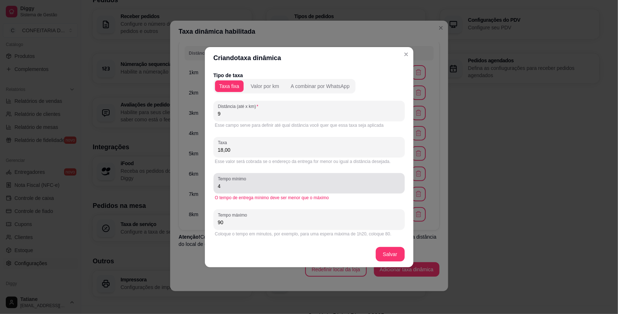
click at [236, 180] on label "Tempo mínimo" at bounding box center [233, 179] width 31 height 6
click at [236, 182] on input "4" at bounding box center [309, 185] width 182 height 7
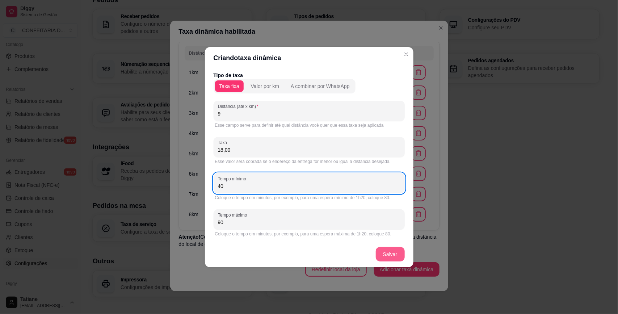
type input "40"
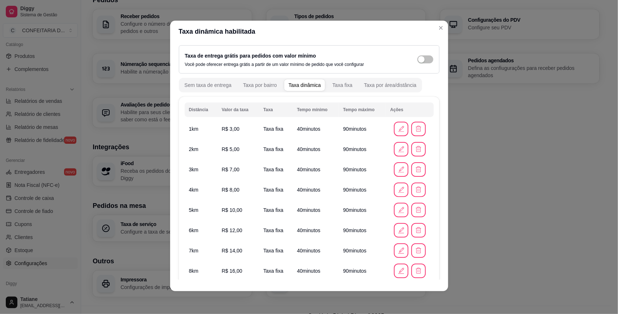
scroll to position [0, 0]
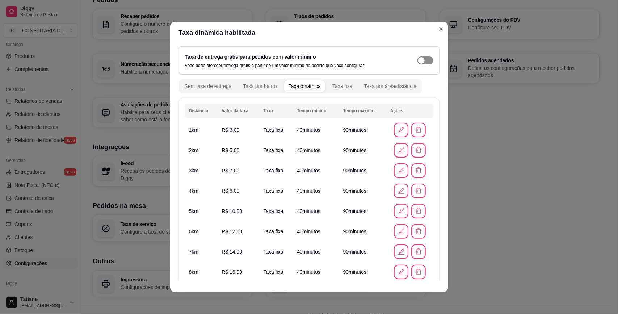
click at [417, 62] on span "button" at bounding box center [425, 60] width 16 height 8
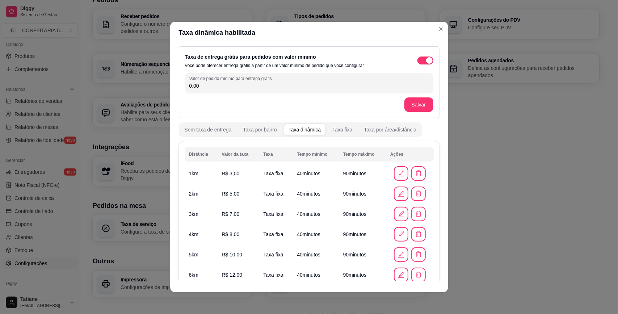
click at [247, 84] on input "0,00" at bounding box center [309, 85] width 240 height 7
type input "0,00"
click at [426, 60] on div "button" at bounding box center [429, 60] width 7 height 7
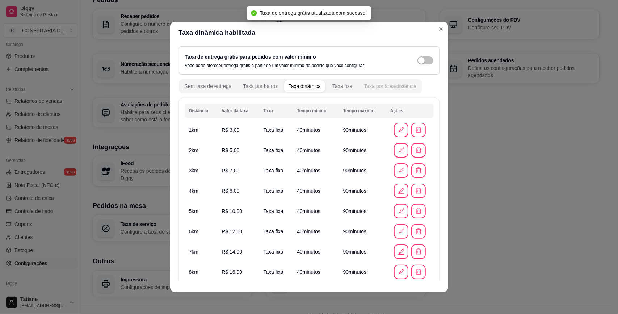
click at [372, 86] on div "Taxa por área/distância" at bounding box center [390, 86] width 52 height 7
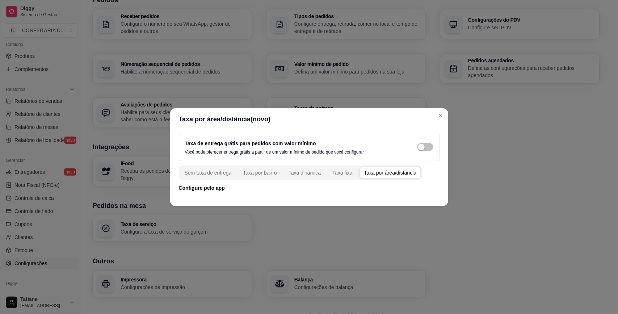
drag, startPoint x: 209, startPoint y: 185, endPoint x: 257, endPoint y: 186, distance: 48.5
click at [213, 185] on p "Configure pelo app" at bounding box center [309, 187] width 261 height 7
click at [257, 186] on p "Configure pelo app" at bounding box center [309, 187] width 261 height 7
click at [275, 192] on div "Taxa de entrega grátis para pedidos com valor mínimo Você pode oferecer entrega…" at bounding box center [309, 162] width 278 height 64
click at [281, 189] on p "Configure pelo app" at bounding box center [309, 187] width 261 height 7
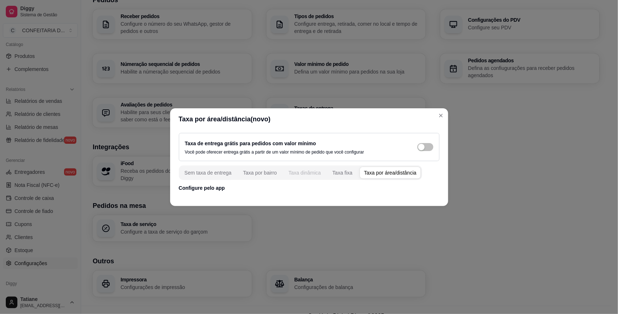
click at [303, 171] on div "Taxa dinâmica" at bounding box center [305, 172] width 33 height 7
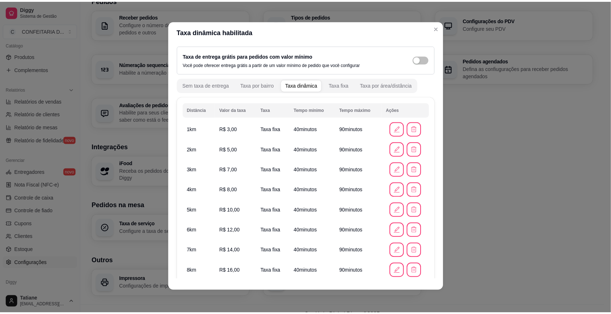
scroll to position [77, 0]
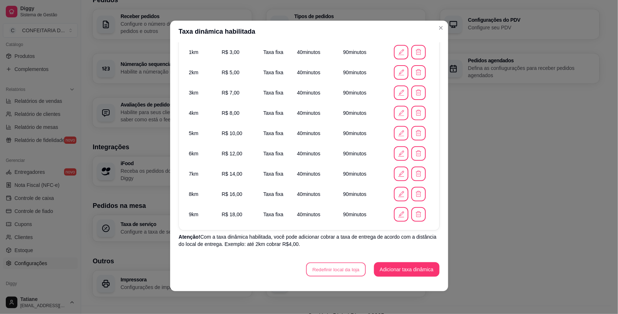
click at [336, 268] on button "Redefinir local da loja" at bounding box center [336, 269] width 60 height 14
click at [334, 266] on button "Redefinir local da loja" at bounding box center [336, 269] width 62 height 14
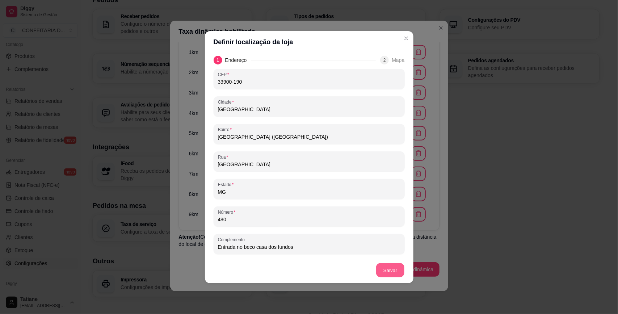
click at [388, 270] on button "Salvar" at bounding box center [390, 270] width 28 height 14
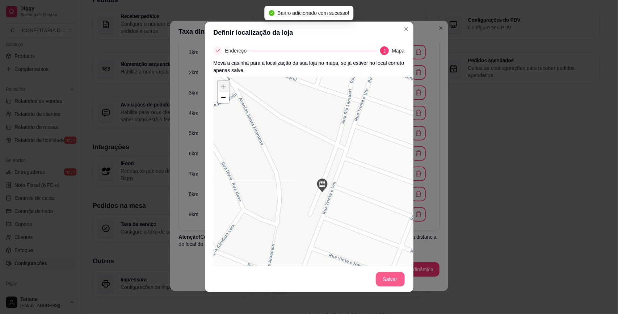
click at [388, 283] on button "Salvar" at bounding box center [390, 279] width 29 height 14
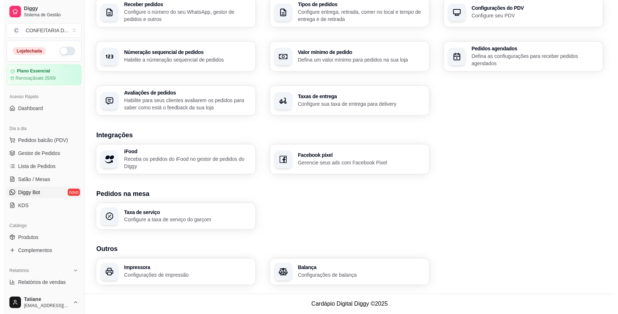
scroll to position [0, 0]
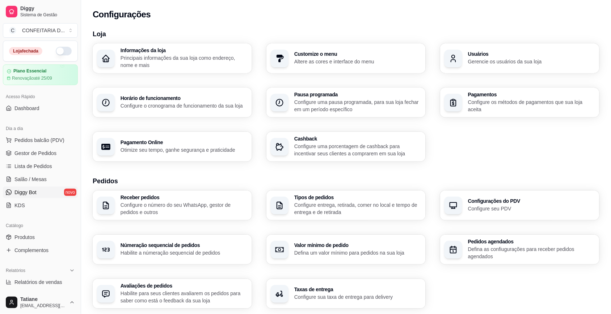
click at [31, 192] on span "Diggy Bot" at bounding box center [25, 192] width 22 height 7
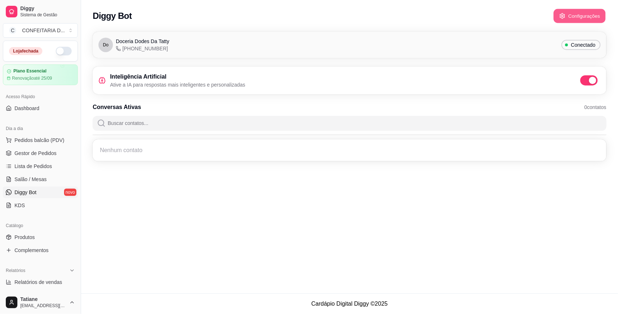
click at [576, 17] on button "Configurações" at bounding box center [580, 16] width 52 height 14
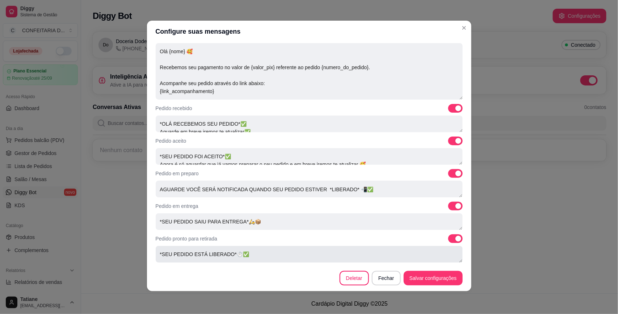
scroll to position [111, 0]
click at [275, 216] on textarea "*SEU PEDIDO SAIU PARA ENTREGA*🛵📦 Fique atento a buzina, Caso precise o motoboy …" at bounding box center [309, 221] width 307 height 17
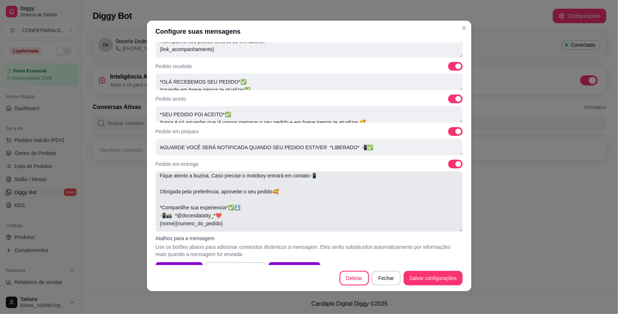
scroll to position [18, 0]
drag, startPoint x: 450, startPoint y: 185, endPoint x: 451, endPoint y: 230, distance: 45.3
click at [451, 230] on textarea "*SEU PEDIDO SAIU PARA ENTREGA*🛵📦 Fique atento a buzina, Caso precise o motoboy …" at bounding box center [309, 201] width 307 height 60
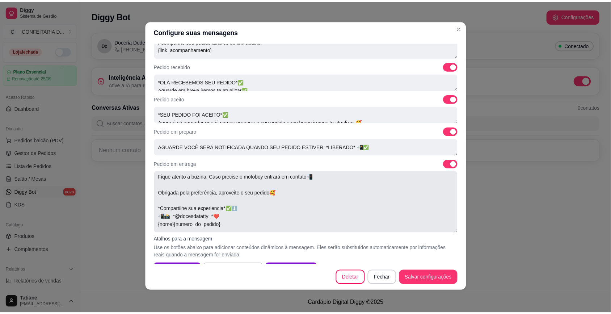
scroll to position [296, 0]
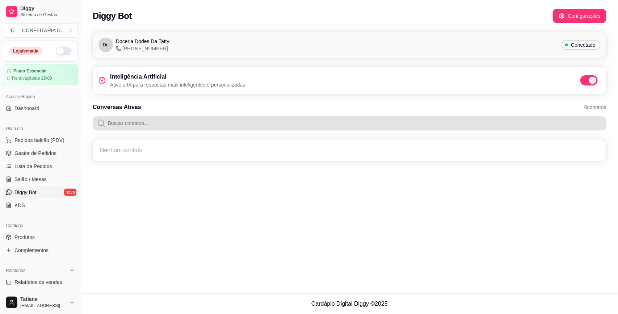
click at [131, 116] on input "Buscar contatos..." at bounding box center [354, 123] width 496 height 14
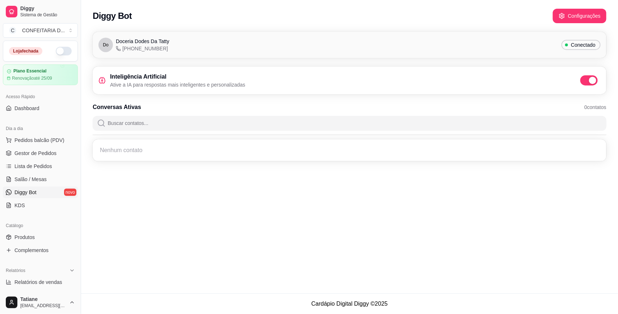
click at [140, 155] on div "Nenhum contato" at bounding box center [349, 150] width 505 height 13
click at [136, 154] on div "Nenhum contato" at bounding box center [349, 150] width 505 height 13
click at [32, 150] on span "Gestor de Pedidos" at bounding box center [35, 153] width 42 height 7
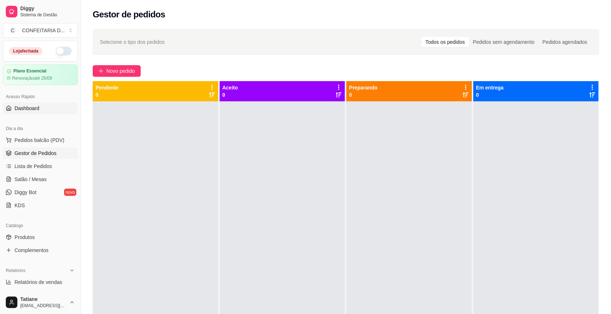
click at [38, 109] on span "Dashboard" at bounding box center [26, 108] width 25 height 7
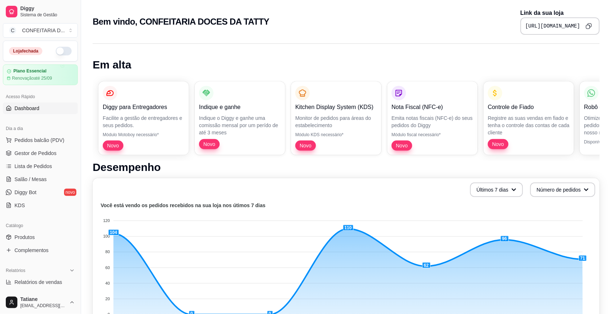
click at [590, 24] on icon "Copy to clipboard" at bounding box center [589, 26] width 6 height 6
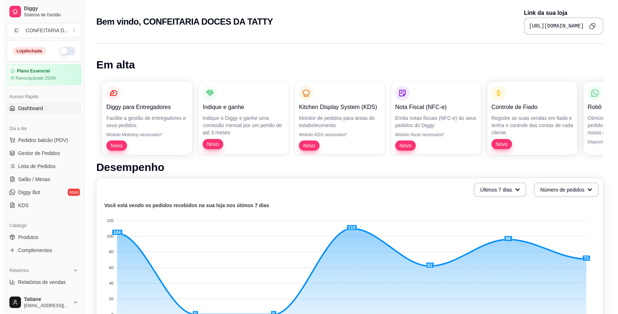
scroll to position [181, 0]
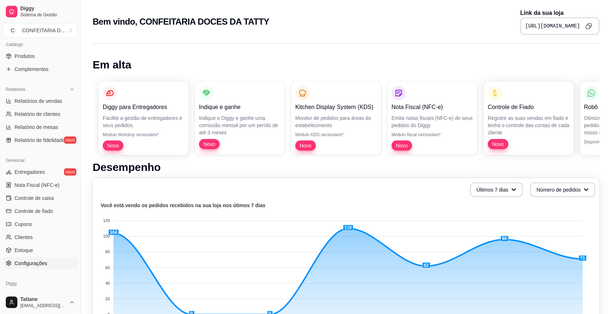
click at [35, 260] on span "Configurações" at bounding box center [30, 263] width 33 height 7
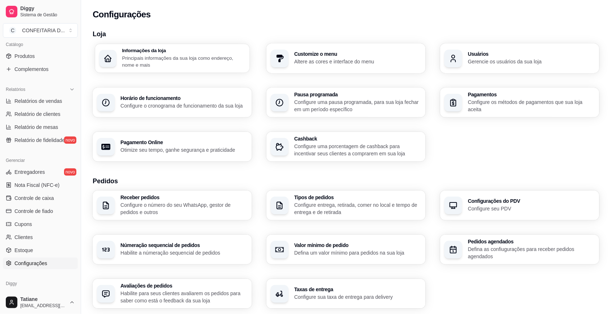
click at [171, 64] on p "Principais informações da sua loja como endereço, nome e mais" at bounding box center [183, 61] width 123 height 14
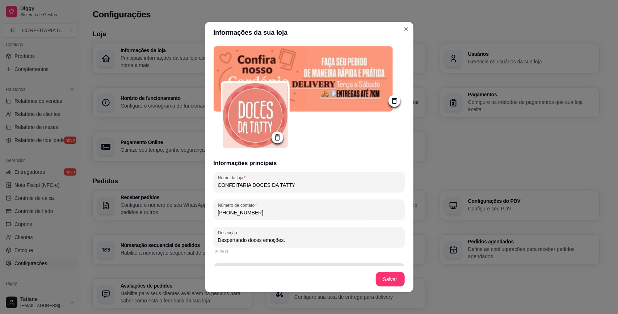
type input "✨✨✨DESPERTANDO DOCES EMOÇÕES✨✨✨Delivery de terça a sábado,Entregas até 7km🛵💨Ret…"
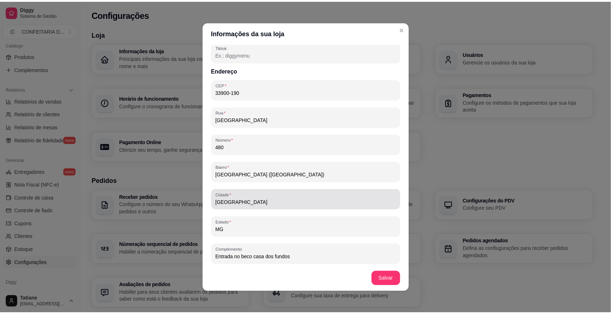
scroll to position [1, 0]
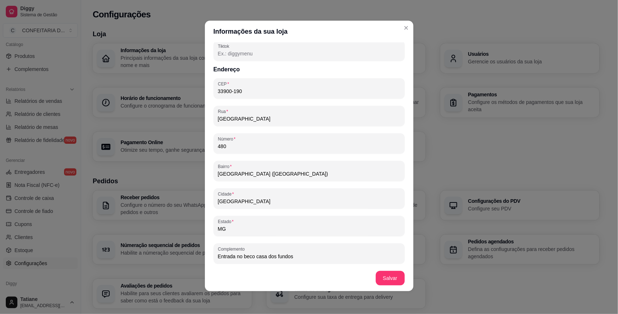
click at [241, 143] on input "480" at bounding box center [309, 146] width 182 height 7
type input "4"
type input "✨✨✨DESPERTANDO DOCES EMOÇÕES✨✨✨Delivery de terça a sábado,Entregas até 7km🛵💨Ret…"
type input "4"
type input "✨✨✨DESPERTANDO DOCES EMOÇÕES✨✨✨Delivery de terça a sábado,Entregas até 7km🛵💨Ret…"
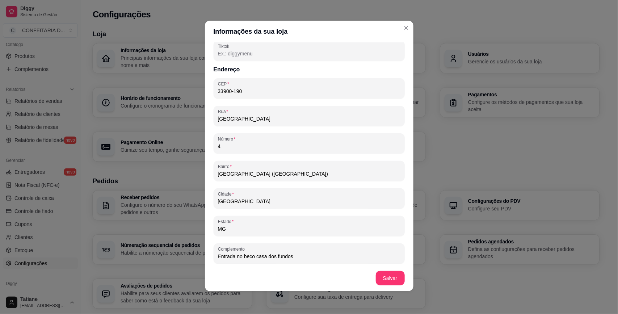
type input "48"
type input "✨✨✨DESPERTANDO DOCES EMOÇÕES✨✨✨Delivery de terça a sábado,Entregas até 7km🛵💨Ret…"
type input "484"
type input "✨✨✨DESPERTANDO DOCES EMOÇÕES✨✨✨Delivery de terça a sábado,Entregas até 7km🛵💨Ret…"
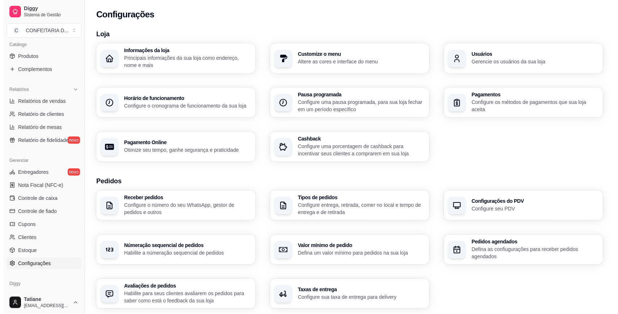
scroll to position [0, 0]
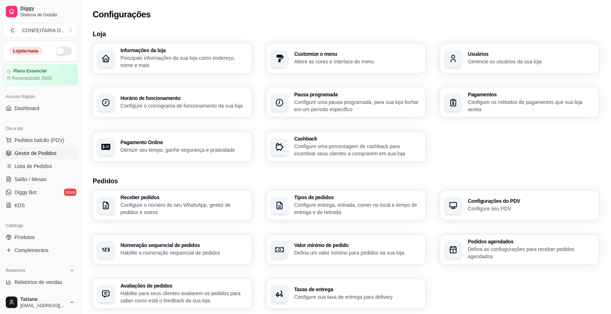
click at [31, 150] on span "Gestor de Pedidos" at bounding box center [35, 153] width 42 height 7
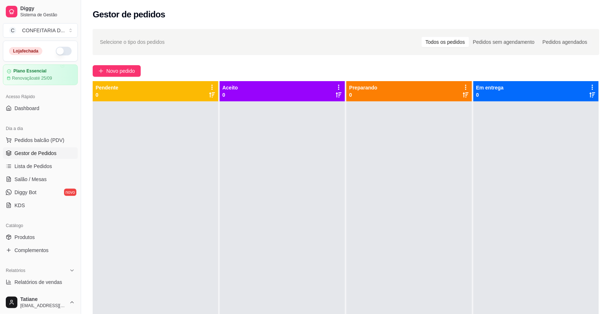
click at [56, 49] on button "button" at bounding box center [64, 51] width 16 height 9
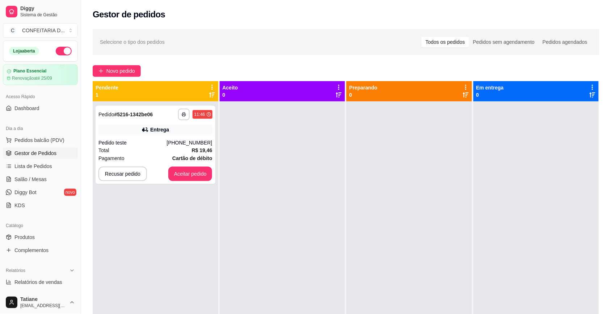
click at [56, 51] on button "button" at bounding box center [64, 51] width 16 height 9
click at [197, 174] on button "Aceitar pedido" at bounding box center [190, 174] width 44 height 14
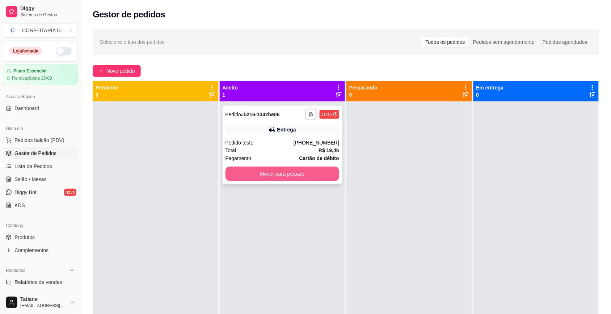
click at [304, 176] on button "Mover para preparo" at bounding box center [283, 174] width 114 height 14
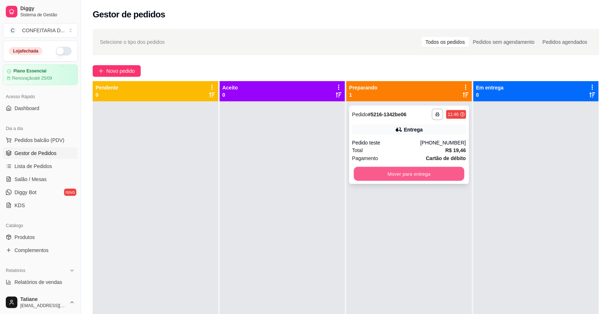
click at [372, 172] on button "Mover para entrega" at bounding box center [409, 174] width 110 height 14
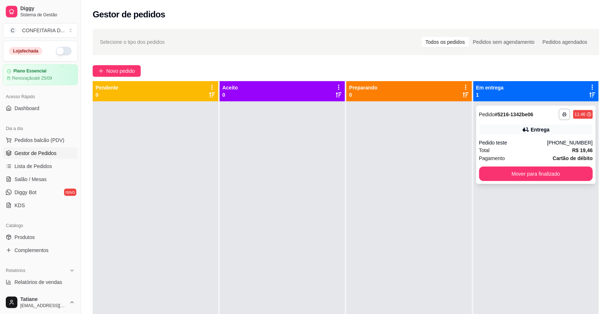
click at [414, 208] on div "**********" at bounding box center [346, 238] width 507 height 314
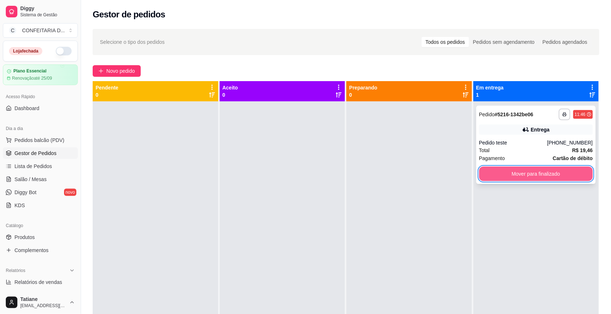
click at [514, 176] on button "Mover para finalizado" at bounding box center [536, 174] width 114 height 14
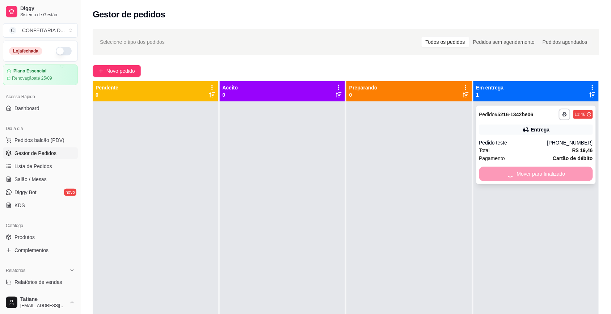
click at [515, 148] on div "Total R$ 19,46" at bounding box center [536, 150] width 114 height 8
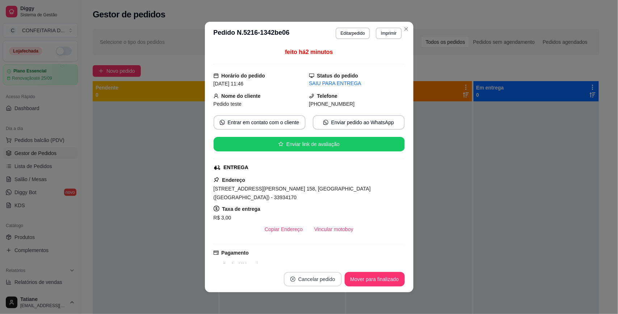
click at [318, 285] on button "Cancelar pedido" at bounding box center [313, 279] width 58 height 14
click at [326, 258] on button "Sim" at bounding box center [329, 261] width 29 height 14
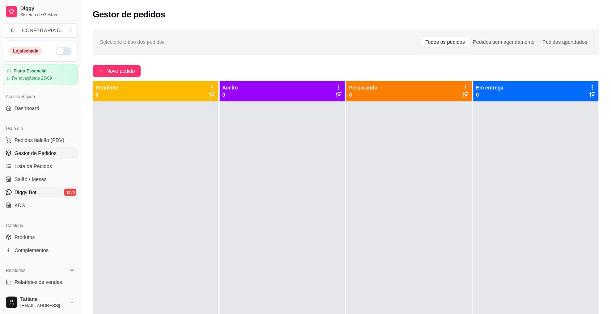
click at [28, 190] on span "Diggy Bot" at bounding box center [25, 192] width 22 height 7
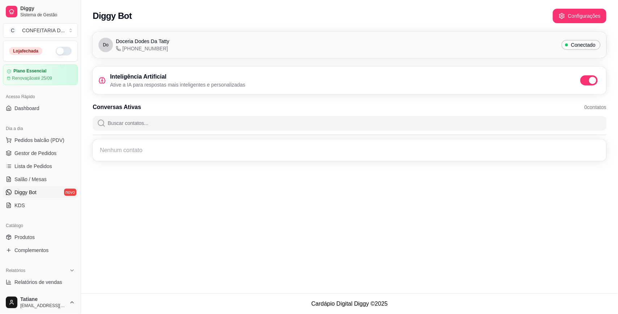
click at [586, 7] on div "Diggy Bot Configurações" at bounding box center [349, 14] width 537 height 28
click at [585, 14] on button "Configurações" at bounding box center [580, 16] width 54 height 14
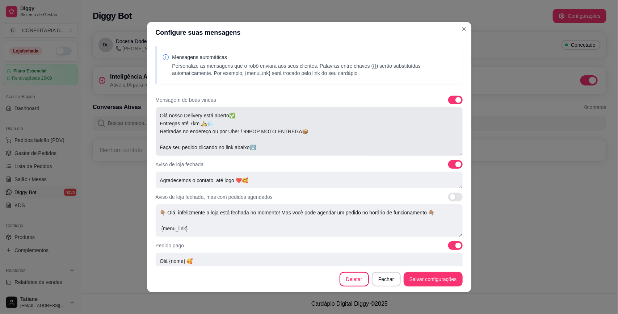
click at [258, 123] on textarea "Olá nosso Delivery está aberto✅ Entregas até 7km 🛵💨 Retiradas no endereço ou po…" at bounding box center [309, 131] width 307 height 49
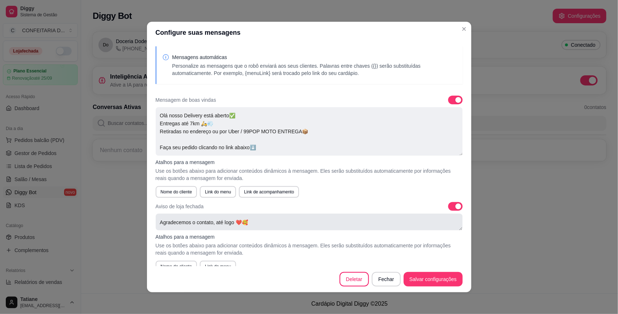
click at [197, 223] on textarea "OLÁ NOSSO CARDÁPIO ESTÁ FECHADO❌ Funcionamento de Terça a Sábado🔔 Acompanhe tud…" at bounding box center [309, 222] width 307 height 17
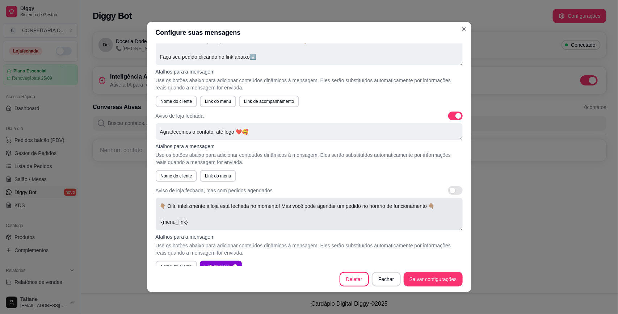
click at [221, 224] on textarea "👇🏽 Olá, infelizmente a loja está fechada no momento! Mas você pode agendar um p…" at bounding box center [309, 214] width 307 height 33
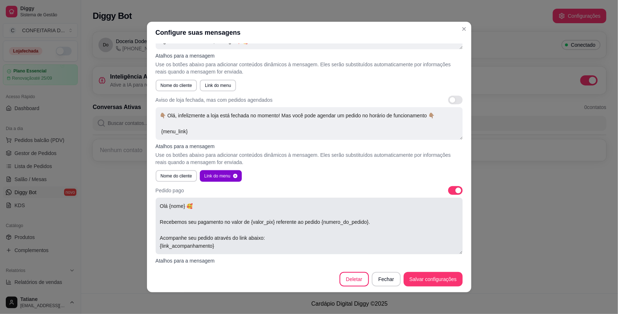
click at [214, 218] on textarea "Olá {nome} 🥰 Recebemos seu pagamento no valor de {valor_pix} referente ao pedid…" at bounding box center [309, 226] width 307 height 56
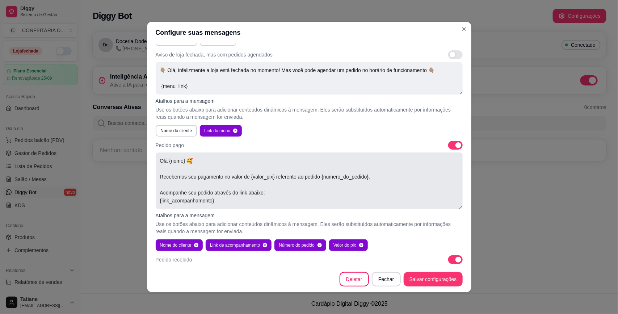
scroll to position [317, 0]
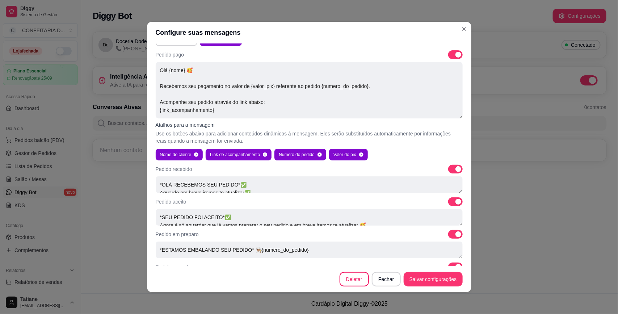
click at [228, 174] on div "Pedido recebido *OLÁ RECEBEMOS SEU PEDIDO*✅ Aguarde em breve iremos te atualiza…" at bounding box center [309, 179] width 307 height 28
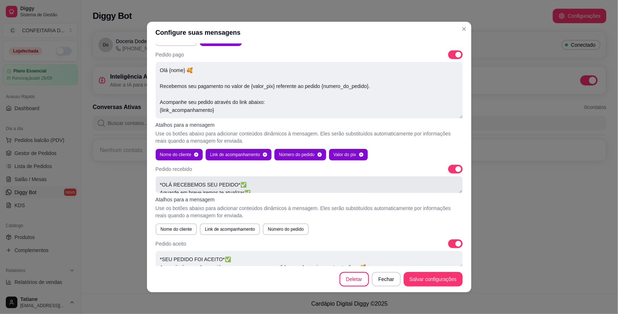
click at [222, 192] on textarea "*OLÁ RECEBEMOS SEU PEDIDO*✅ Aguarde em breve iremos te atualizar✅" at bounding box center [309, 184] width 307 height 17
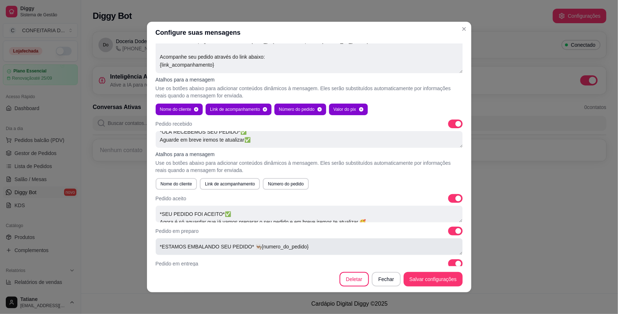
scroll to position [407, 0]
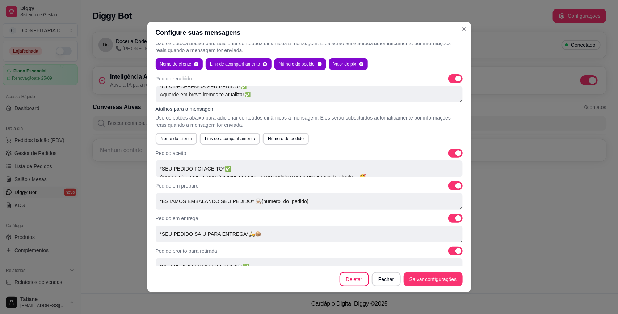
click at [227, 177] on div "Mensagens automáticas Personalize as mensagens que o robô enviará aos seus clie…" at bounding box center [309, 154] width 324 height 223
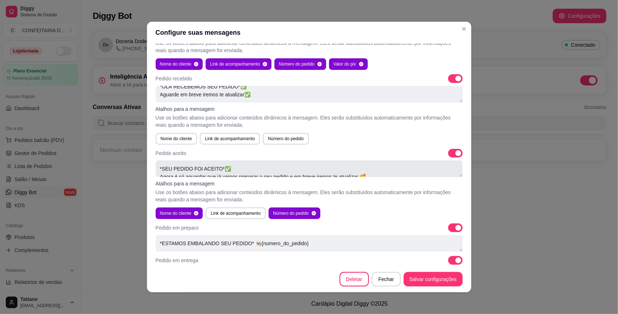
click at [229, 164] on textarea "*SEU PEDIDO FOI ACEITO*✅ Agora é só aguardar que já vamos preparar o seu pedido…" at bounding box center [309, 168] width 307 height 17
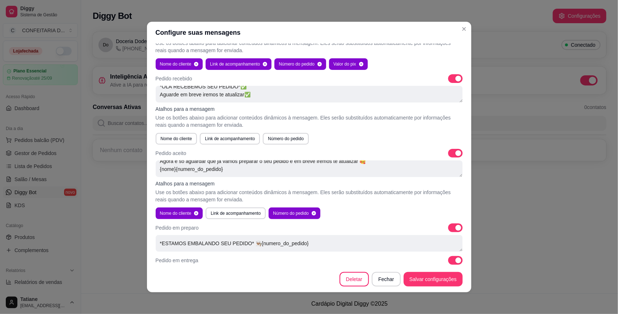
scroll to position [460, 0]
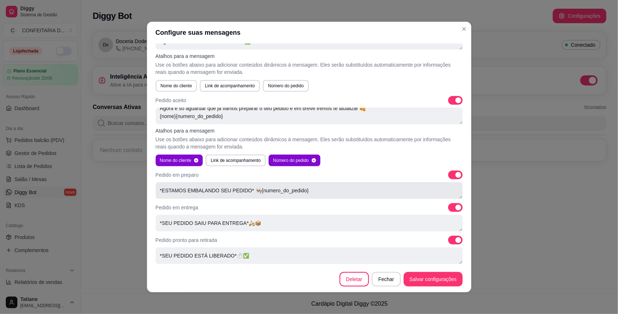
click at [218, 186] on textarea "*ESTAMOS EMBALANDO SEU PEDIDO* 👨🏽‍🍳{numero_do_pedido} AGUARDE VOCÊ SERÁ NOTIFIC…" at bounding box center [309, 190] width 307 height 17
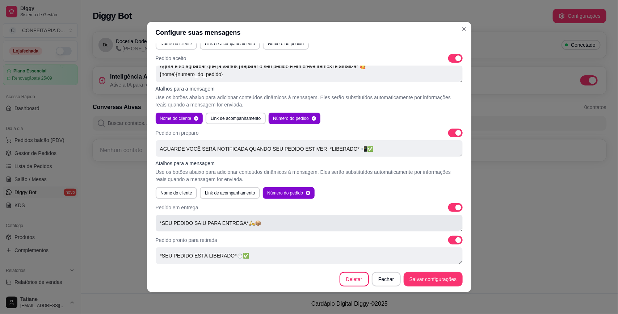
scroll to position [64, 0]
click at [198, 221] on textarea "*SEU PEDIDO SAIU PARA ENTREGA*🛵📦 Fique atento a buzina, Caso precise o motoboy …" at bounding box center [309, 223] width 307 height 17
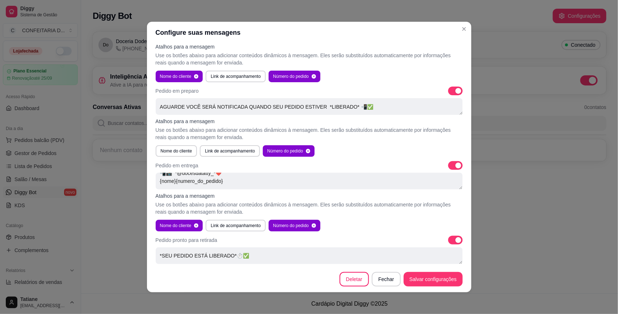
scroll to position [1, 0]
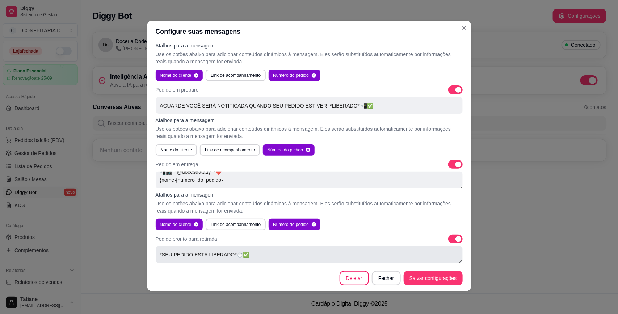
click at [209, 261] on textarea "*SEU PEDIDO ESTÁ LIBERADO*⏱✅ *NOSSO ENDEREÇO*⬇📍 *[STREET_ADDRESS]* *MOTO ENTREG…" at bounding box center [309, 254] width 307 height 17
click at [354, 277] on button "Deletar" at bounding box center [354, 278] width 29 height 14
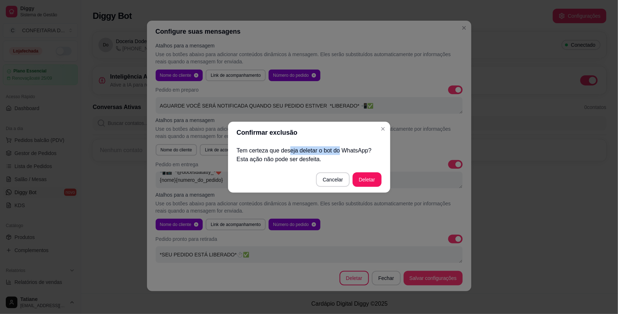
drag, startPoint x: 290, startPoint y: 151, endPoint x: 350, endPoint y: 146, distance: 61.1
click at [348, 146] on div "Tem certeza que deseja deletar o bot do WhatsApp? Esta ação não pode ser desfei…" at bounding box center [309, 154] width 162 height 23
click at [364, 151] on p "Tem certeza que deseja deletar o bot do WhatsApp? Esta ação não pode ser desfei…" at bounding box center [309, 154] width 145 height 17
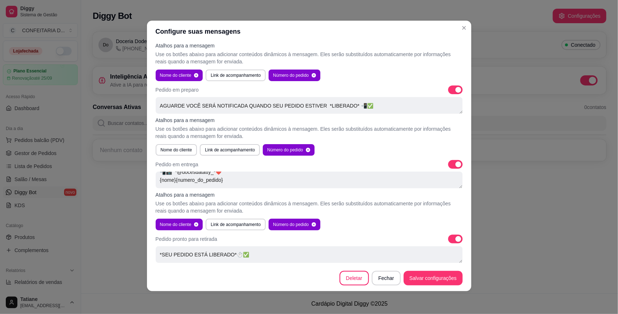
click at [364, 177] on button "Deletar" at bounding box center [367, 179] width 28 height 14
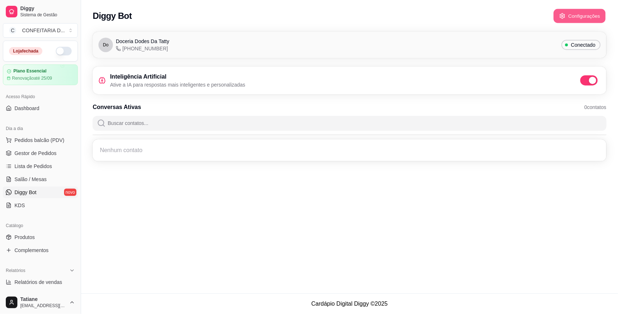
click at [573, 13] on button "Configurações" at bounding box center [580, 16] width 52 height 14
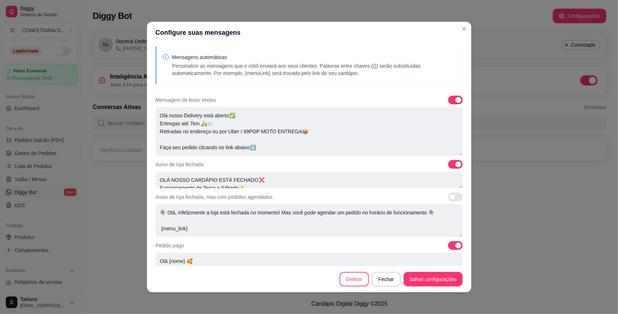
click at [350, 279] on button "Deletar" at bounding box center [354, 279] width 29 height 14
click at [362, 180] on button "Deletar" at bounding box center [367, 179] width 28 height 14
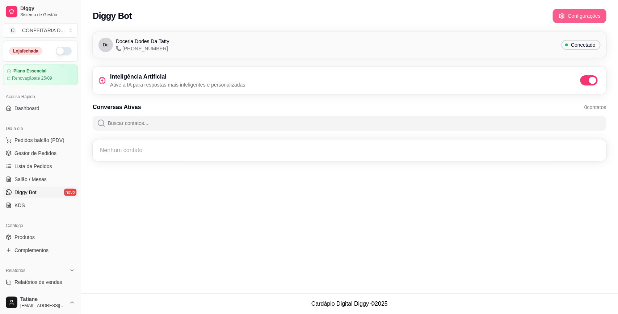
click at [567, 14] on button "Configurações" at bounding box center [580, 16] width 54 height 14
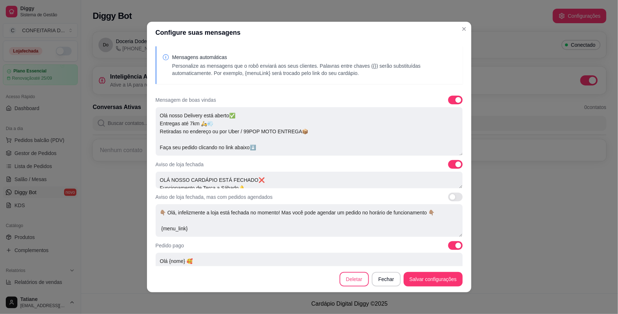
click at [353, 279] on button "Deletar" at bounding box center [354, 279] width 29 height 14
click at [364, 178] on button "Deletar" at bounding box center [367, 179] width 28 height 14
